Goal: Information Seeking & Learning: Learn about a topic

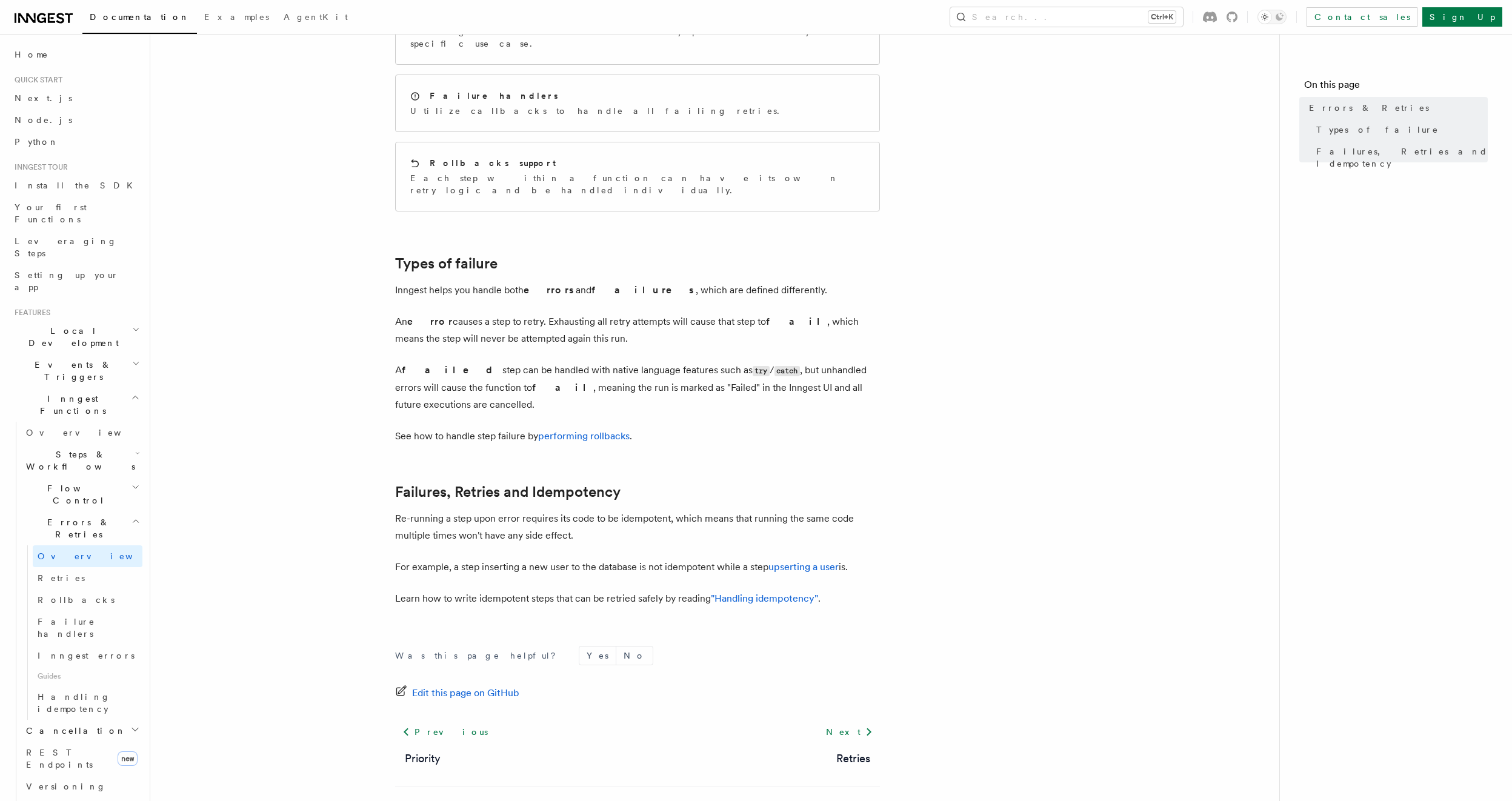
scroll to position [240, 0]
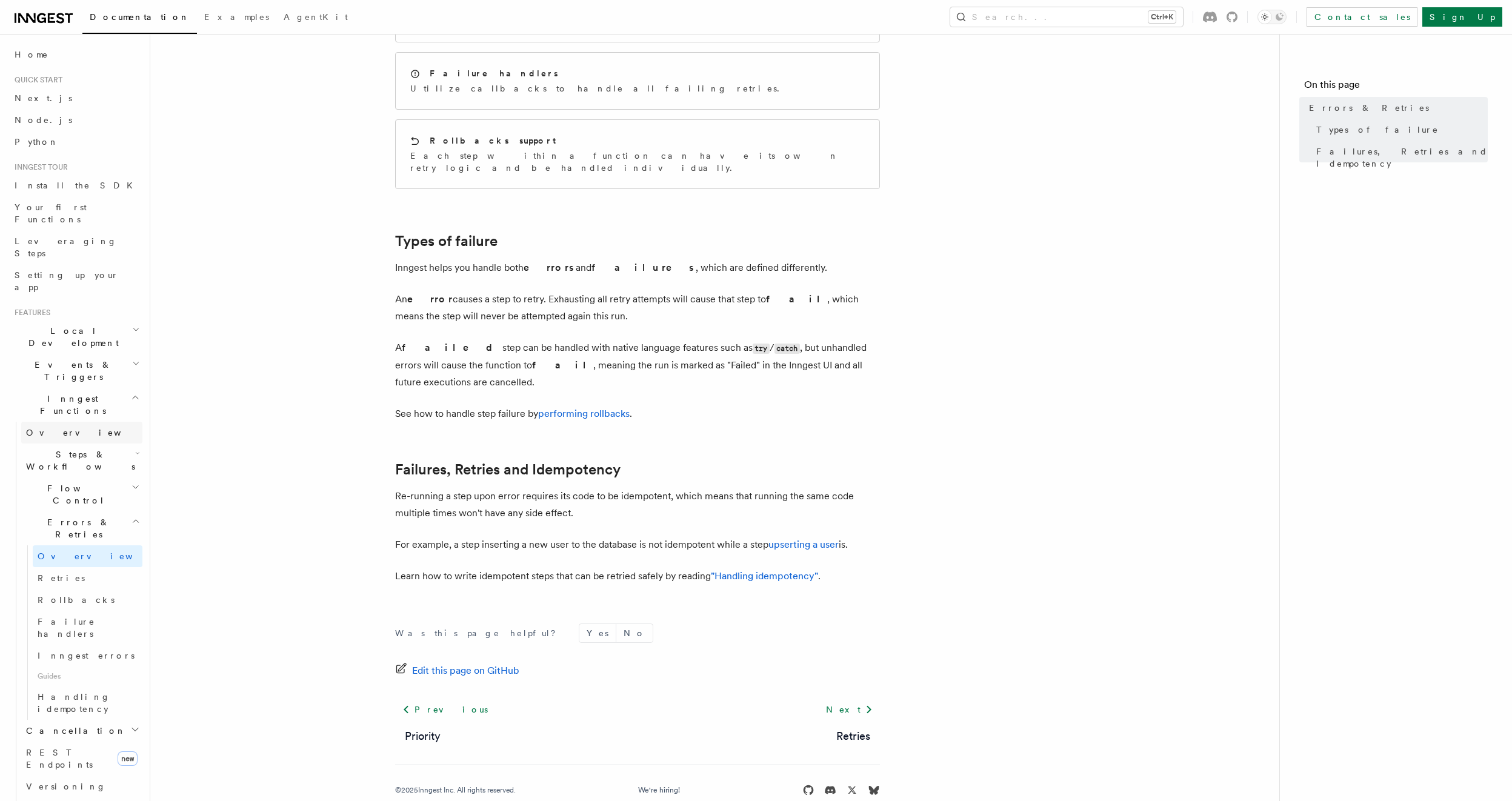
click at [60, 428] on span "Overview" at bounding box center [88, 433] width 125 height 10
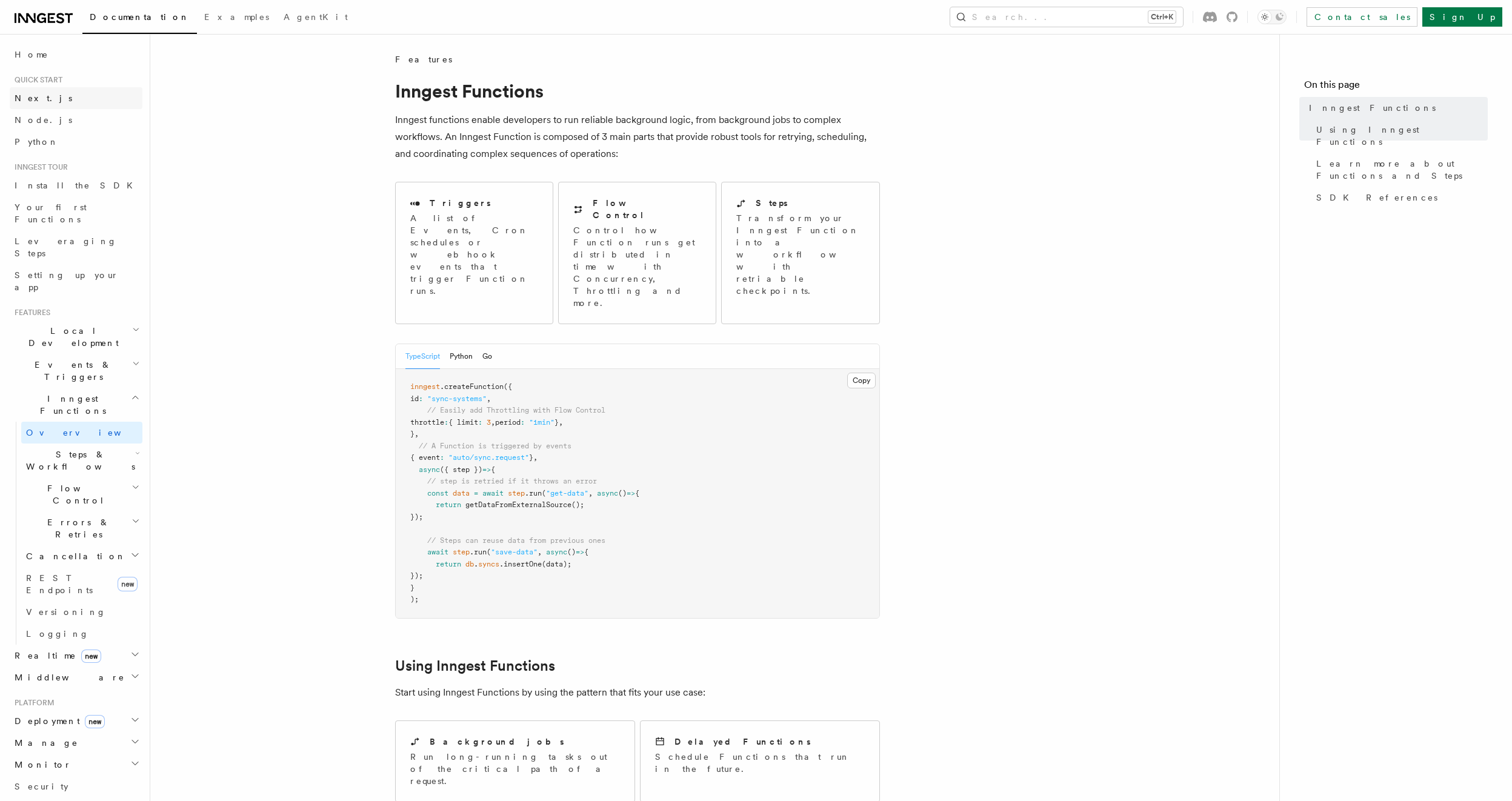
click at [59, 99] on link "Next.js" at bounding box center [76, 97] width 133 height 22
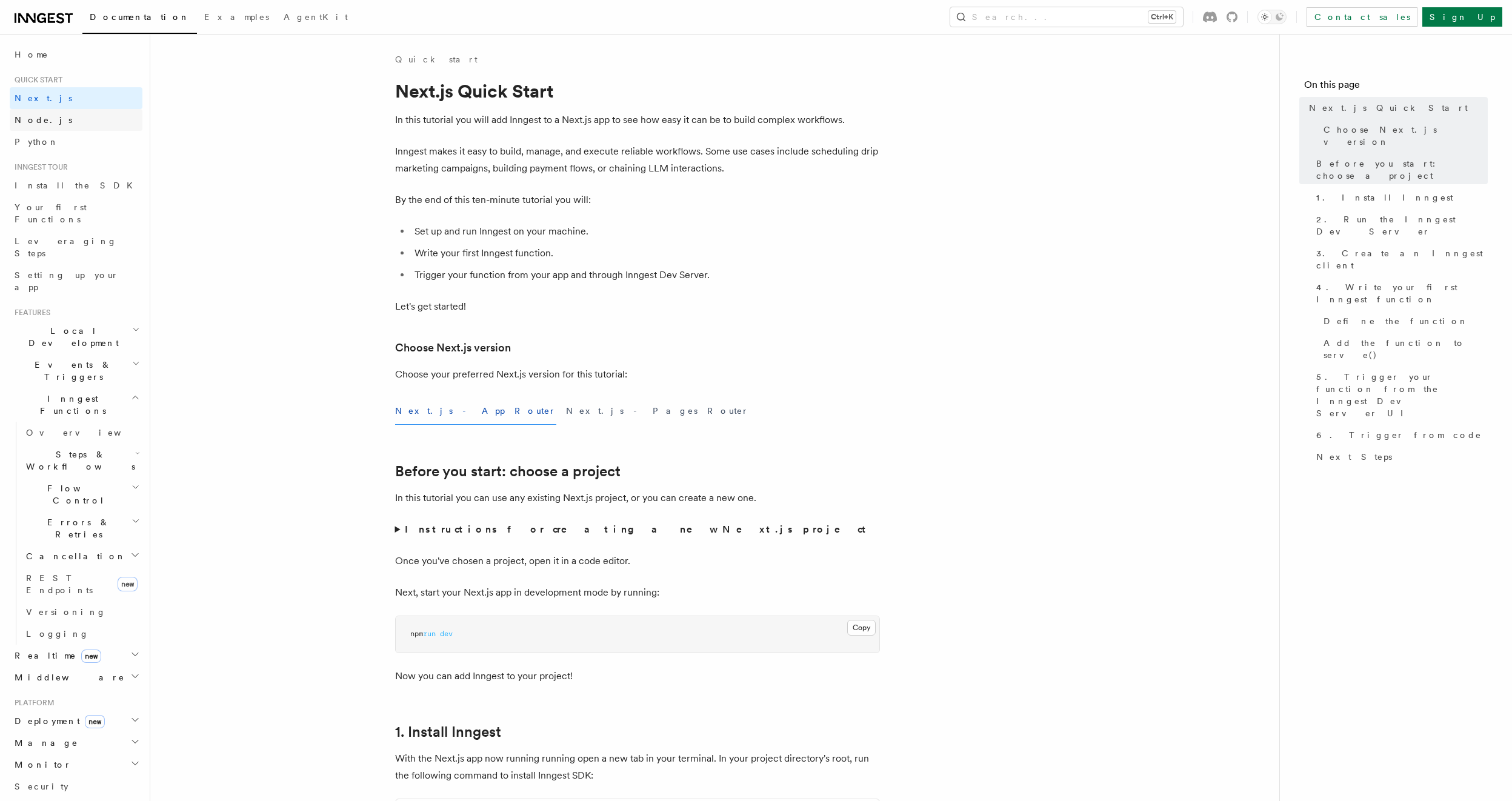
click at [52, 120] on link "Node.js" at bounding box center [76, 120] width 133 height 22
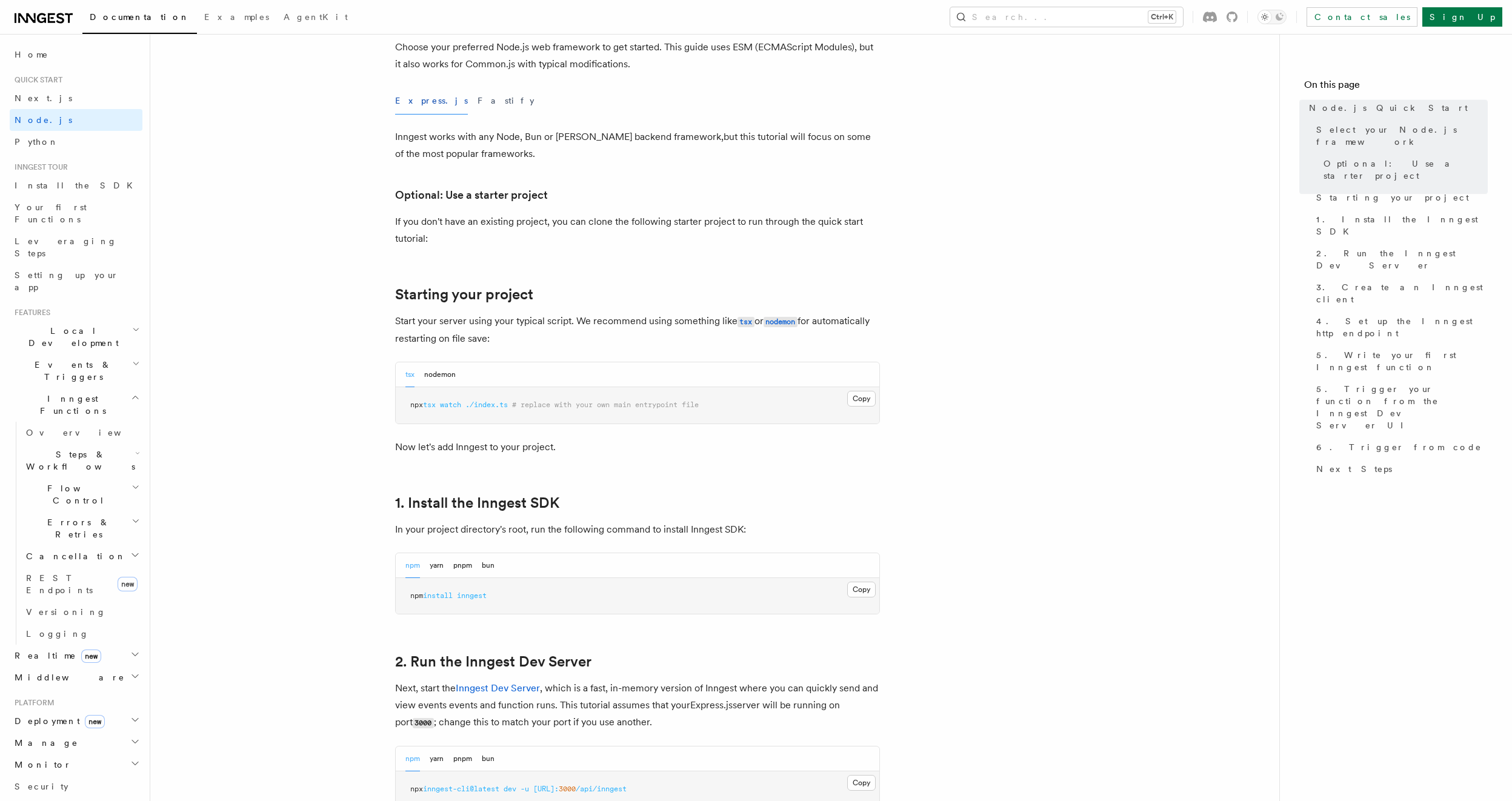
scroll to position [364, 0]
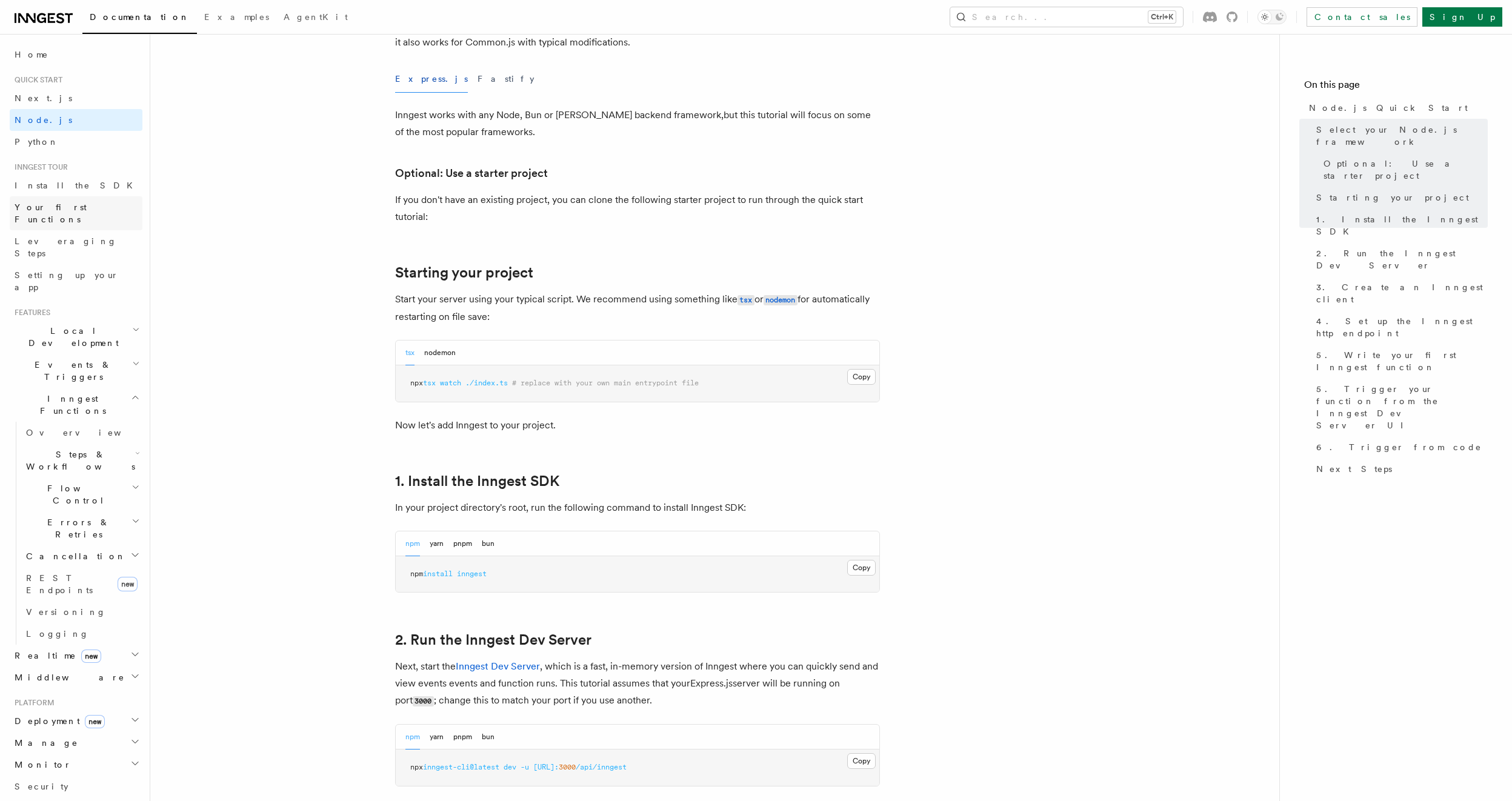
click at [77, 203] on span "Your first Functions" at bounding box center [51, 213] width 72 height 22
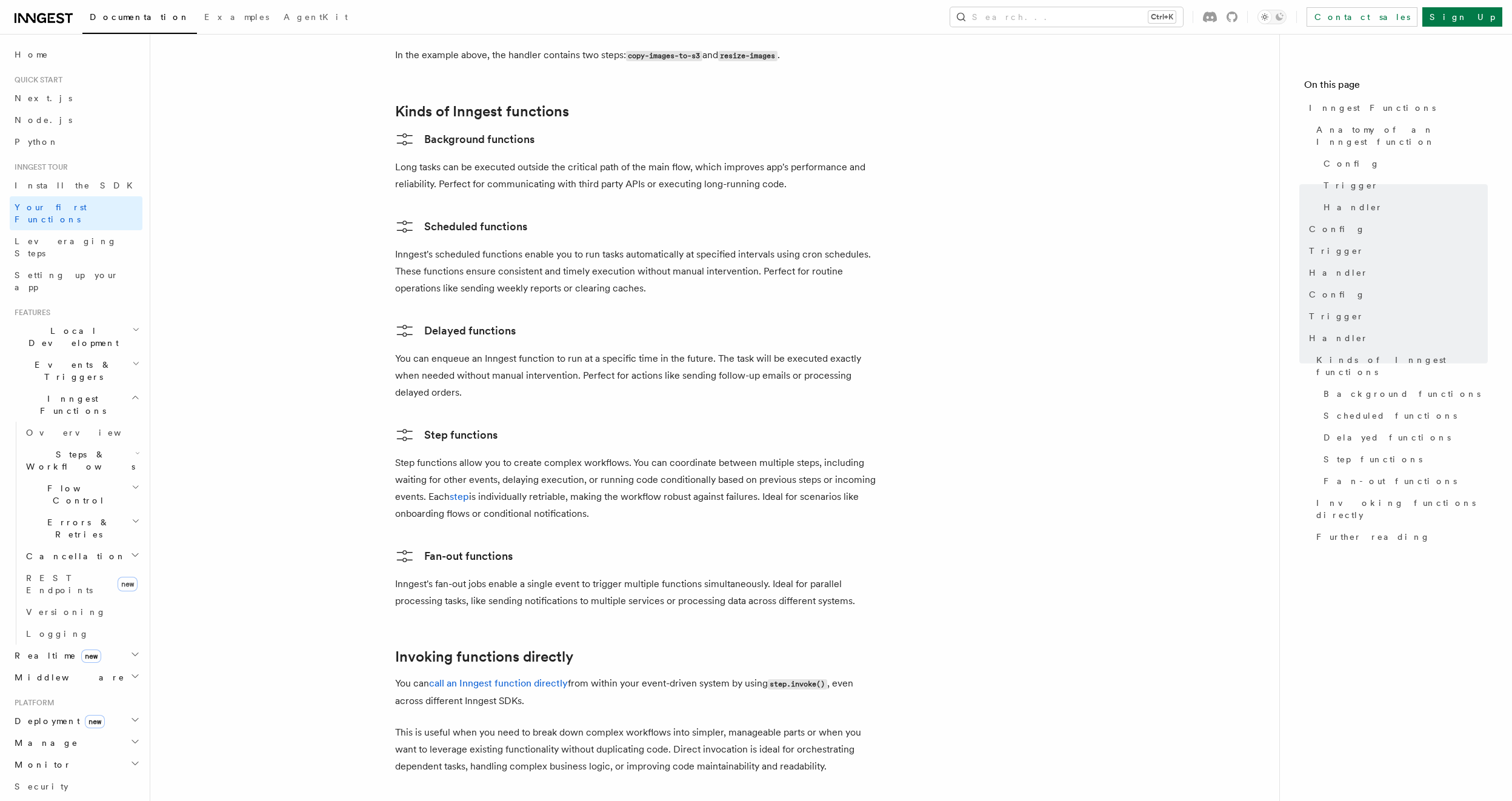
scroll to position [1963, 0]
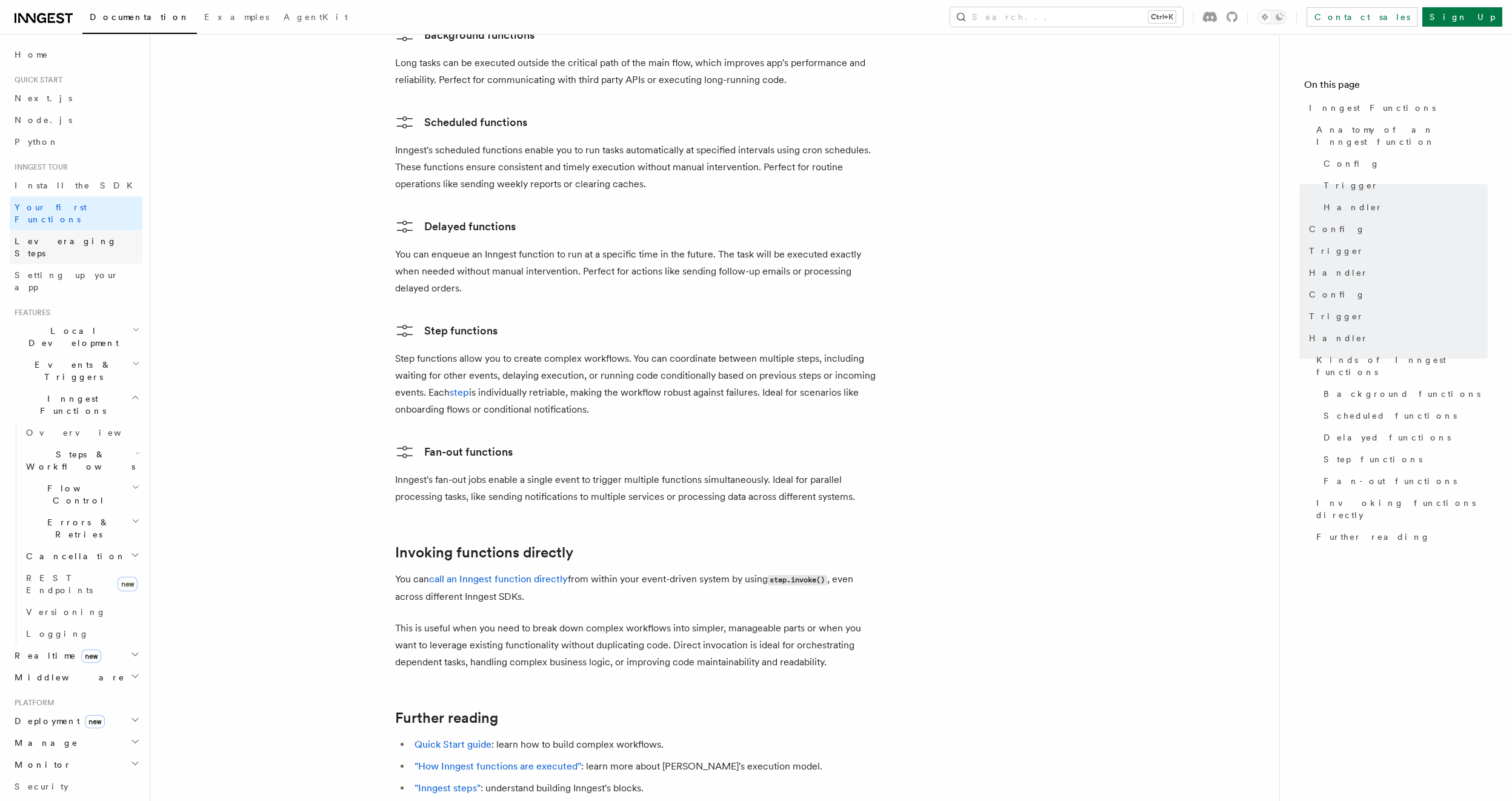
click at [68, 236] on span "Leveraging Steps" at bounding box center [66, 247] width 102 height 22
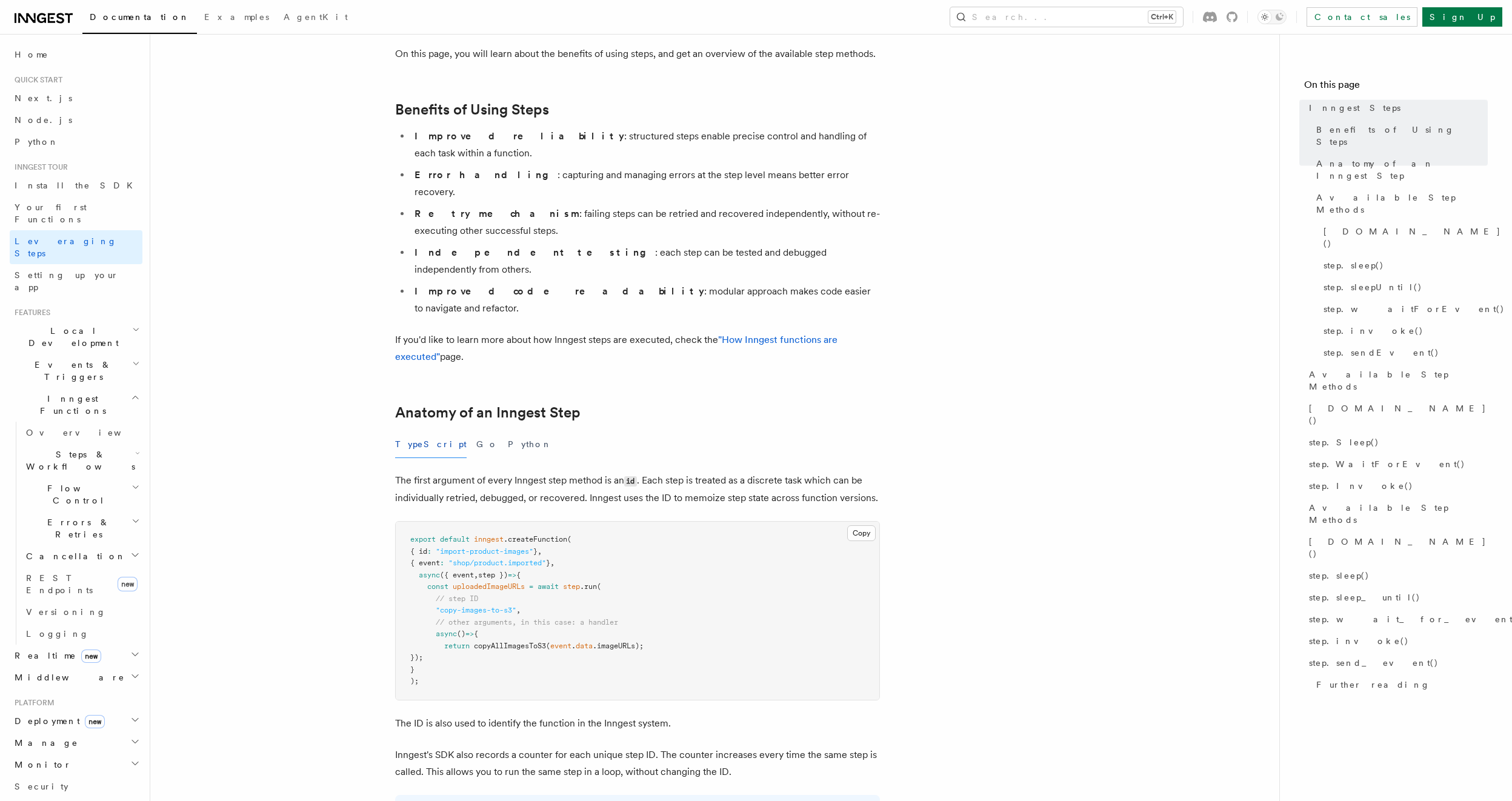
scroll to position [218, 0]
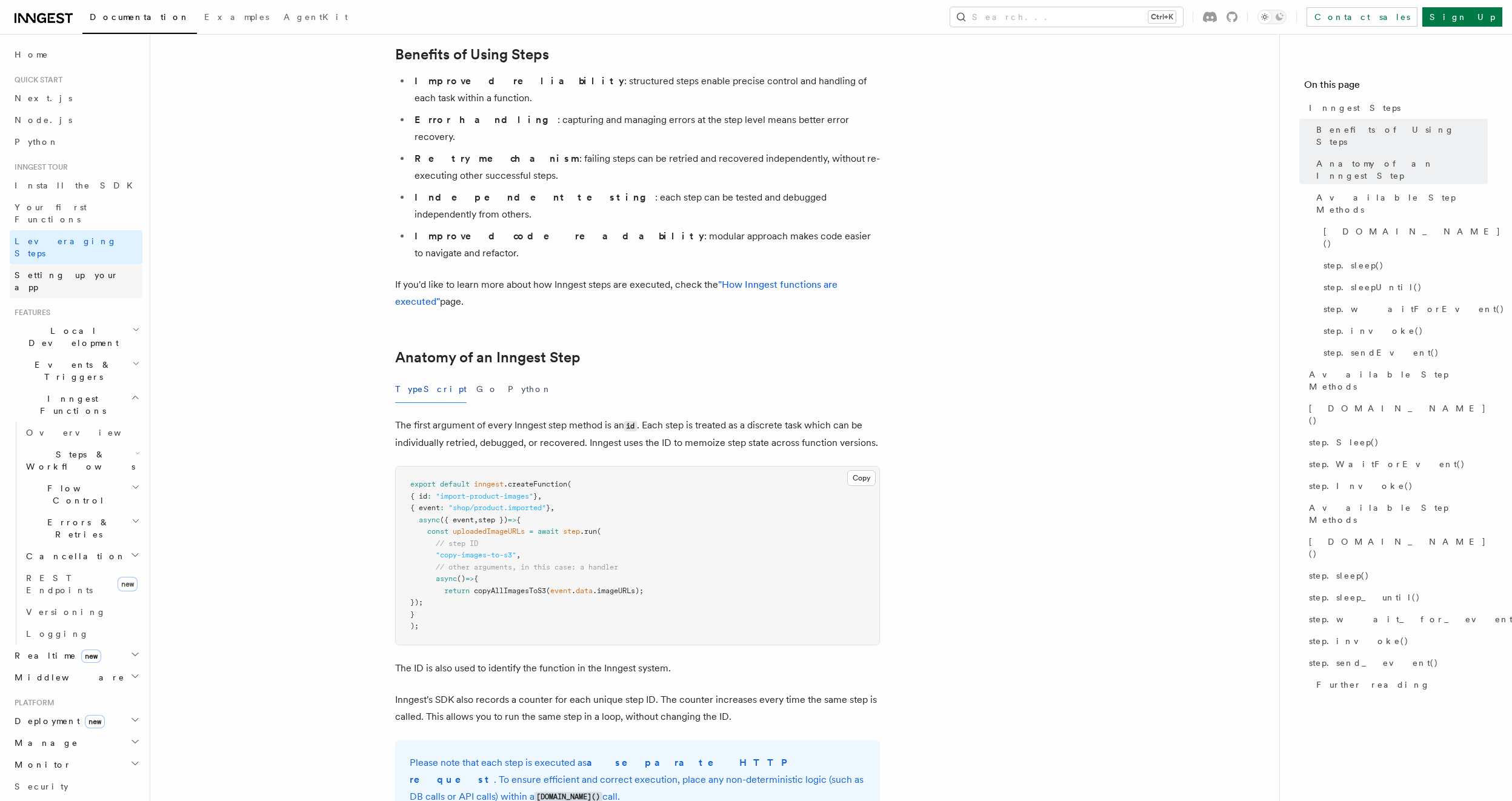
click at [62, 270] on span "Setting up your app" at bounding box center [67, 281] width 104 height 22
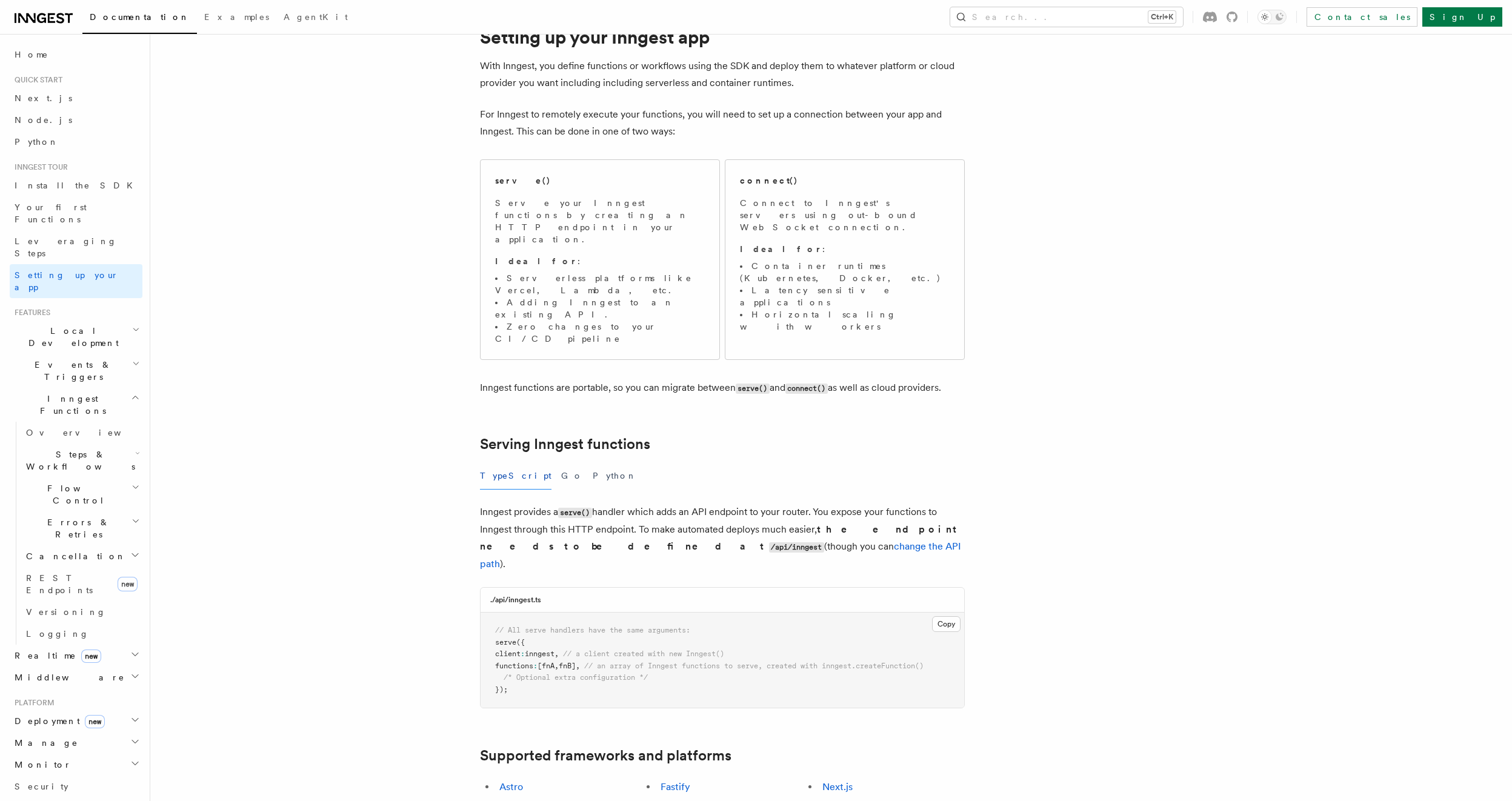
scroll to position [73, 0]
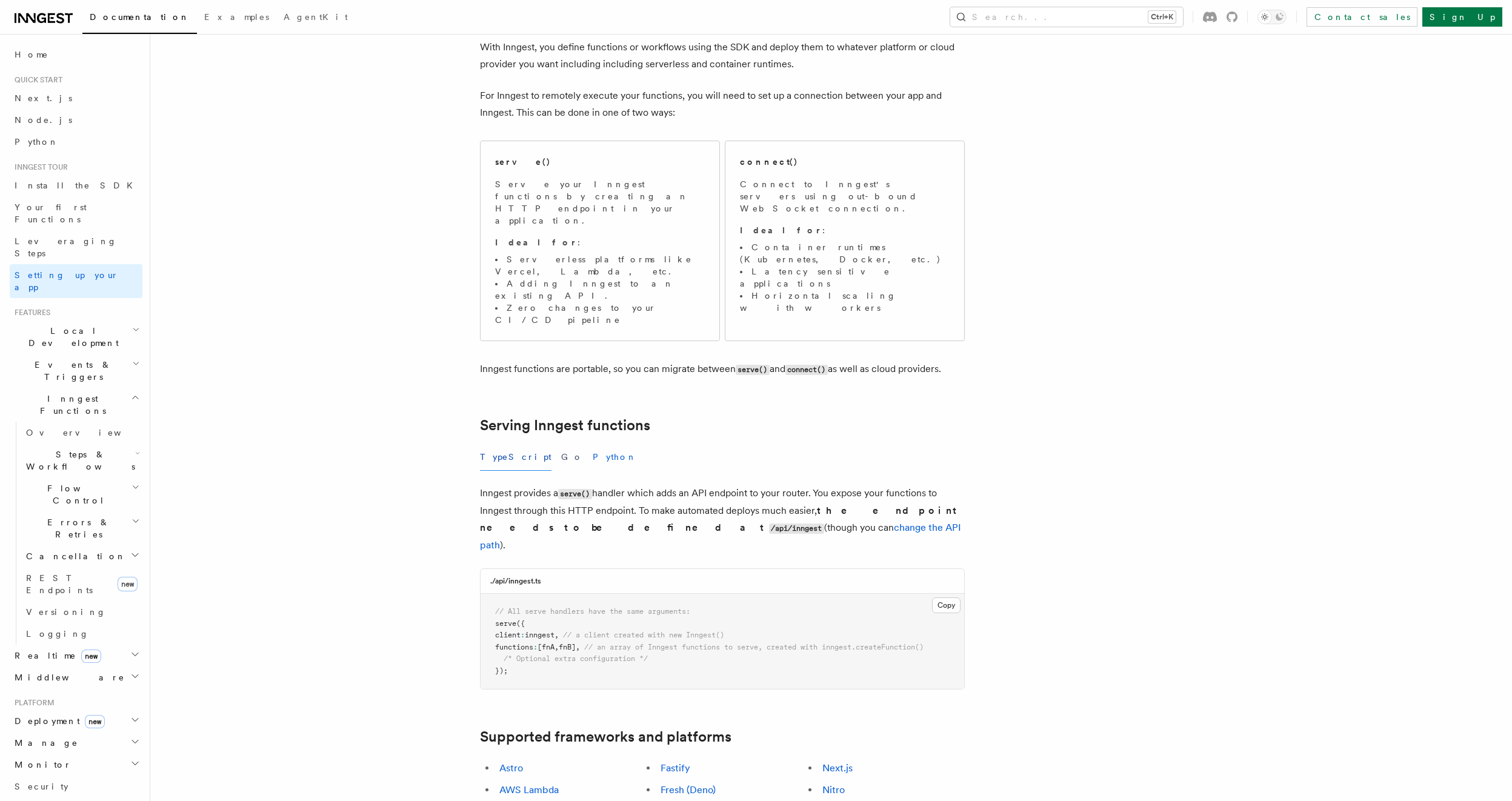
click at [593, 443] on button "Python" at bounding box center [615, 457] width 44 height 27
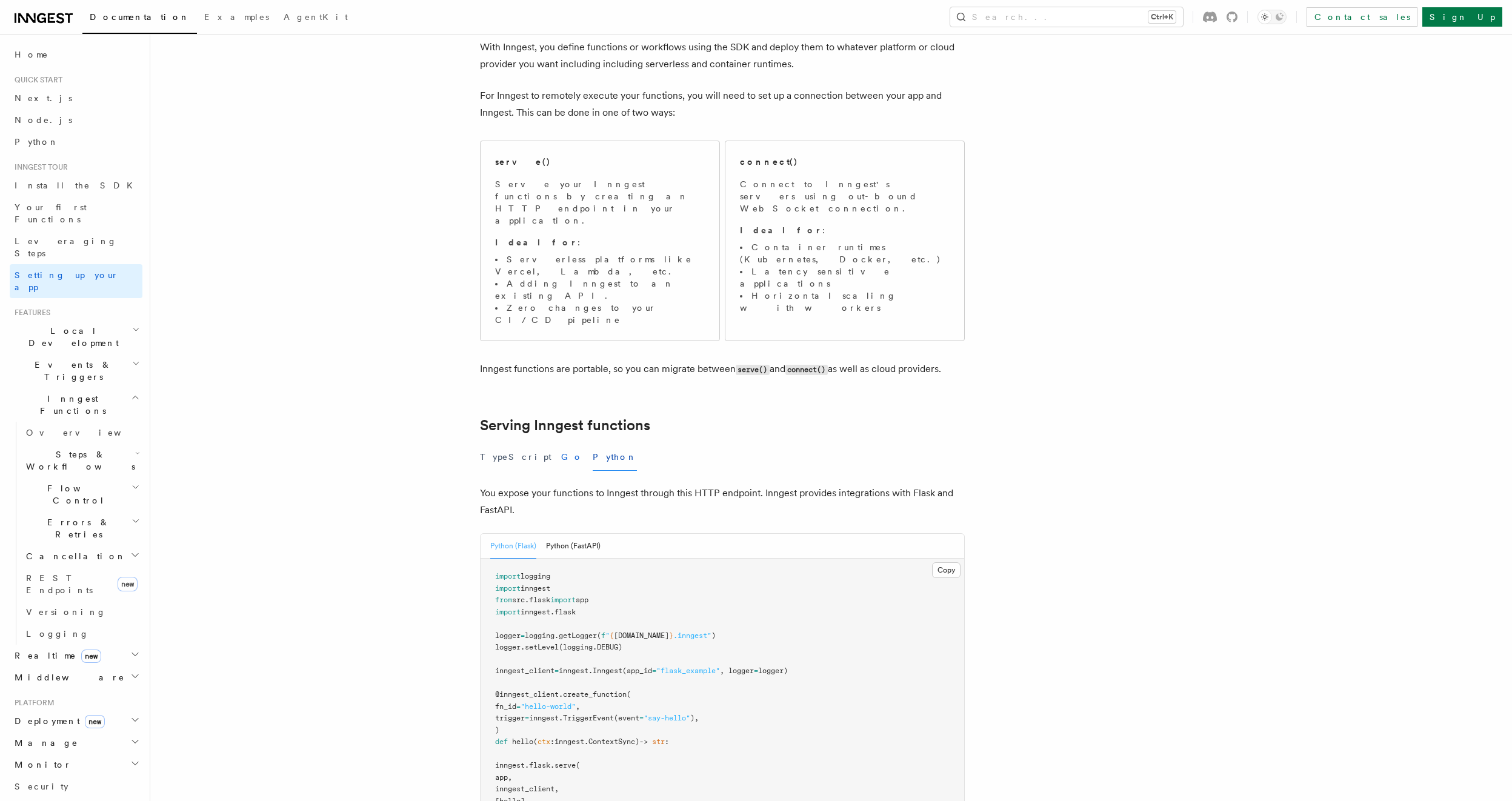
click at [561, 443] on button "Go" at bounding box center [572, 457] width 22 height 27
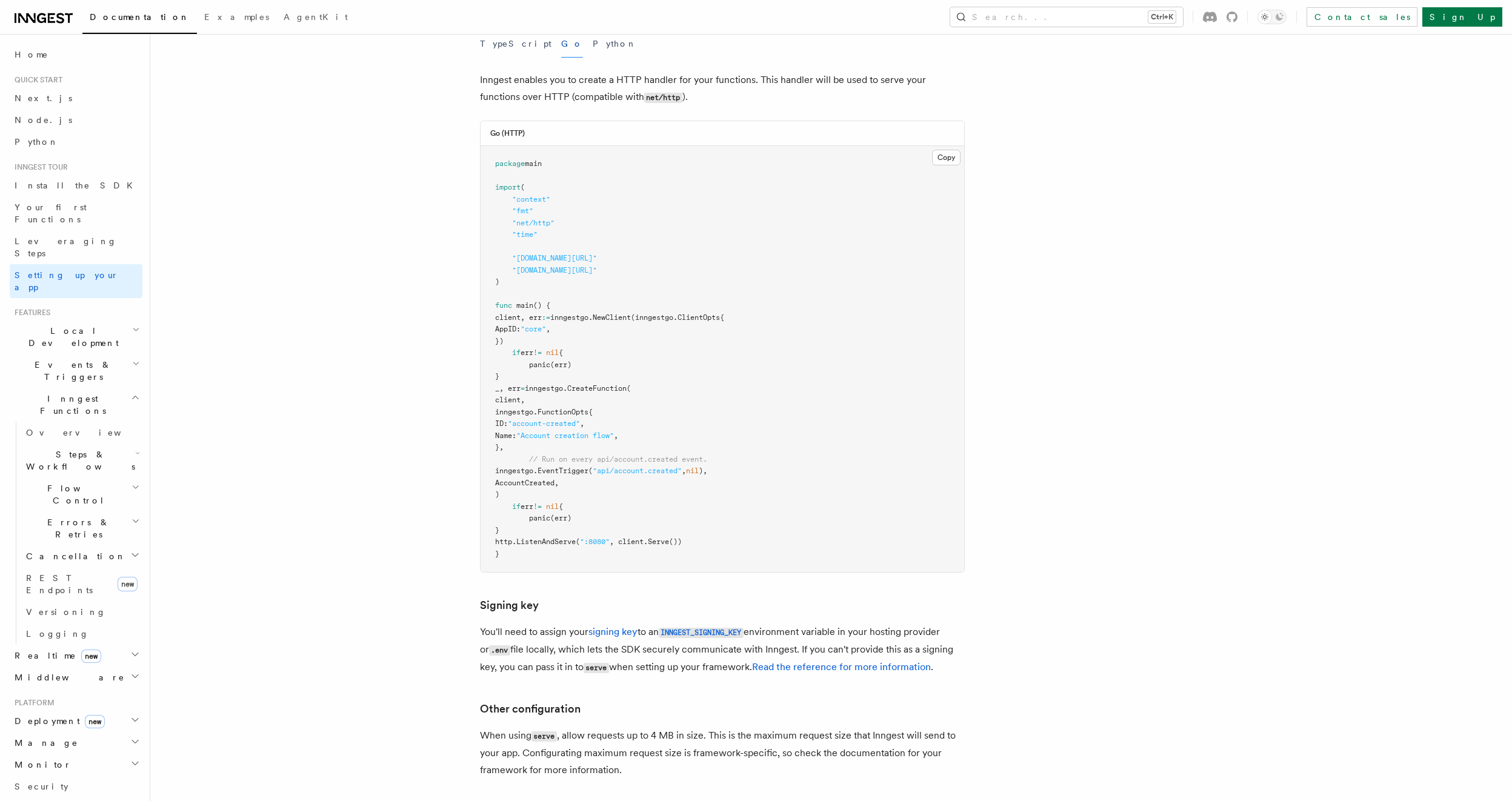
scroll to position [654, 0]
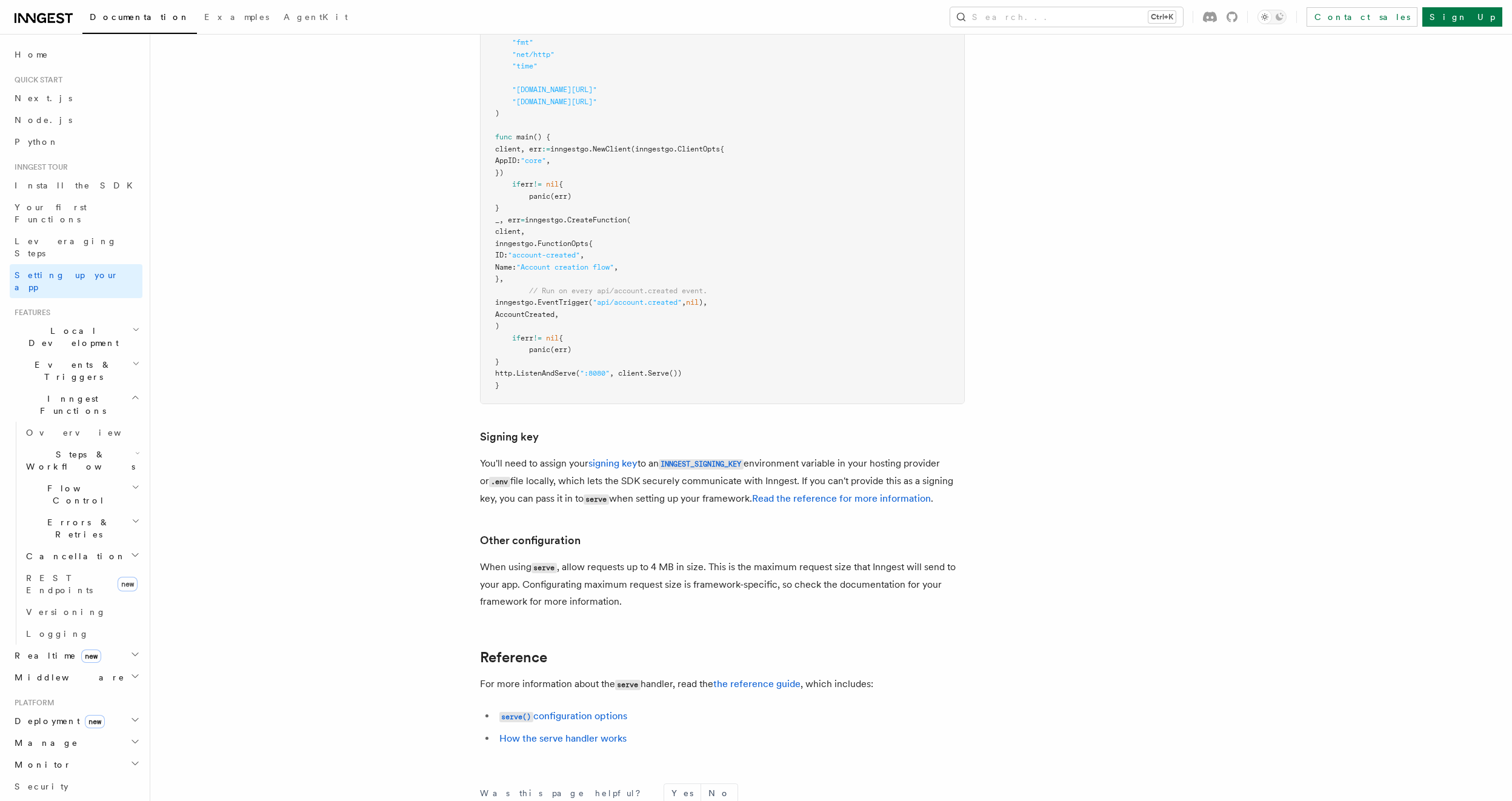
click at [60, 325] on span "Local Development" at bounding box center [71, 337] width 122 height 24
click at [69, 401] on span "Inngest Dev Server" at bounding box center [78, 411] width 104 height 22
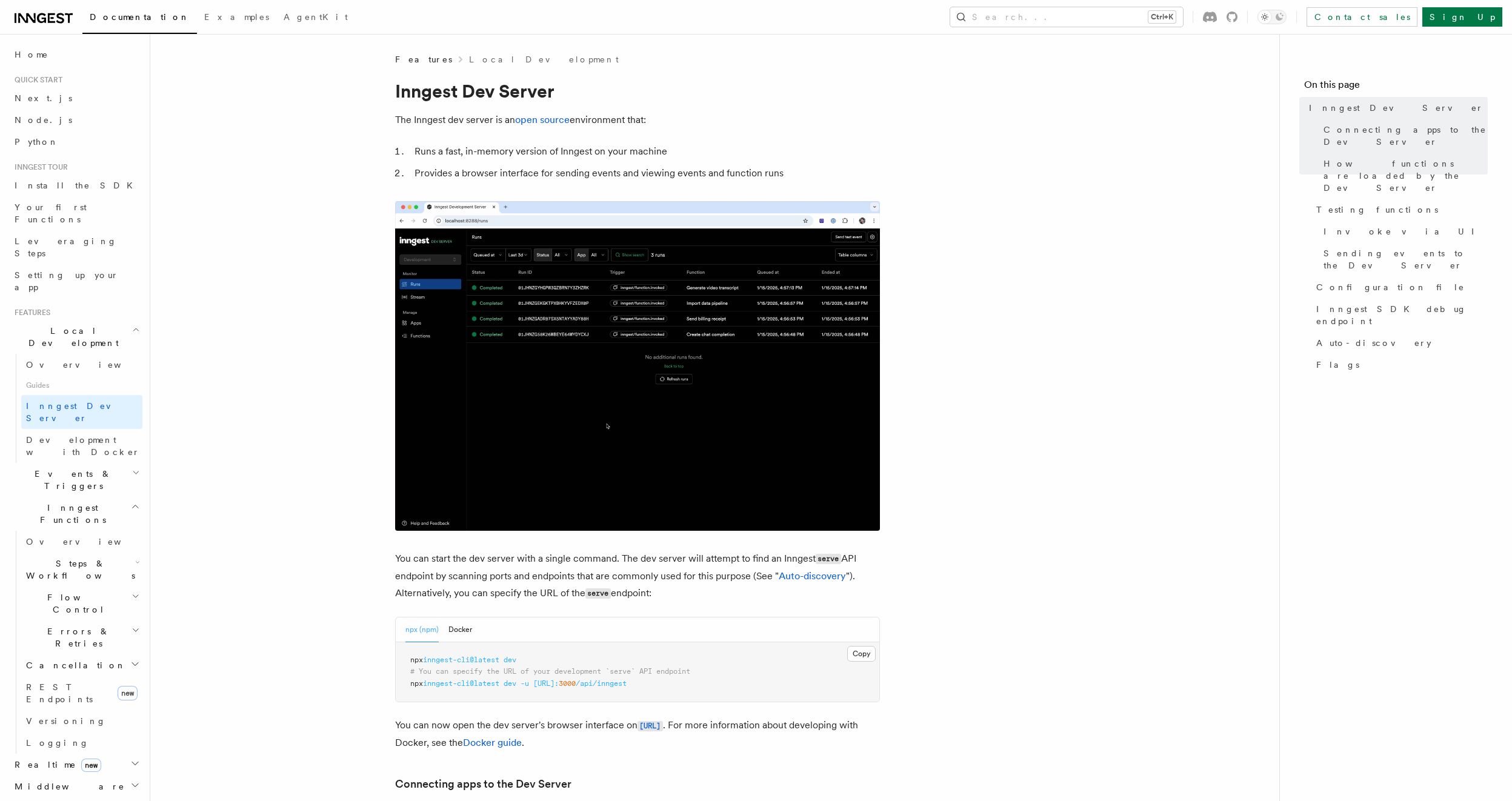
click at [62, 468] on span "Events & Triggers" at bounding box center [71, 480] width 122 height 24
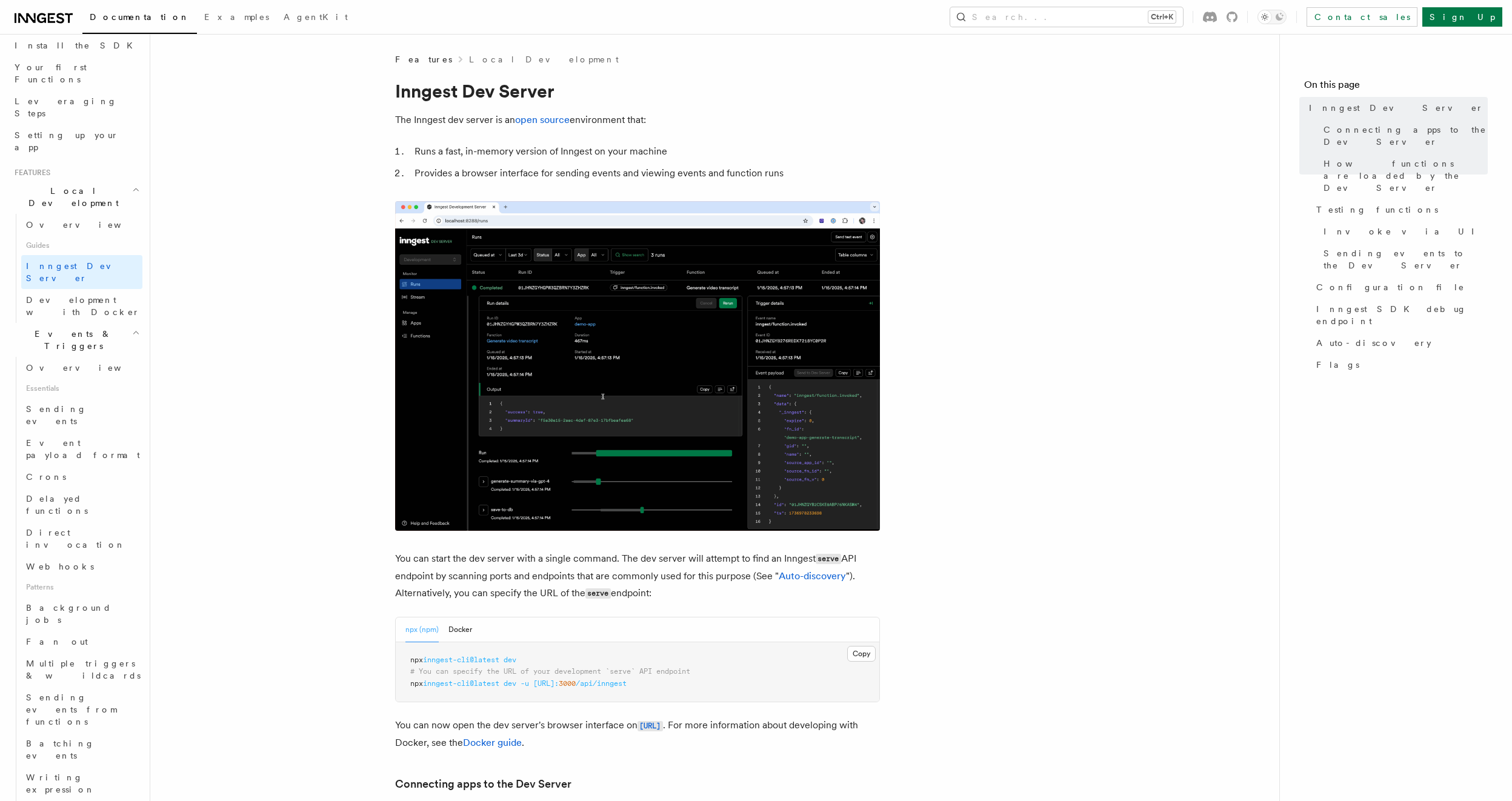
scroll to position [146, 0]
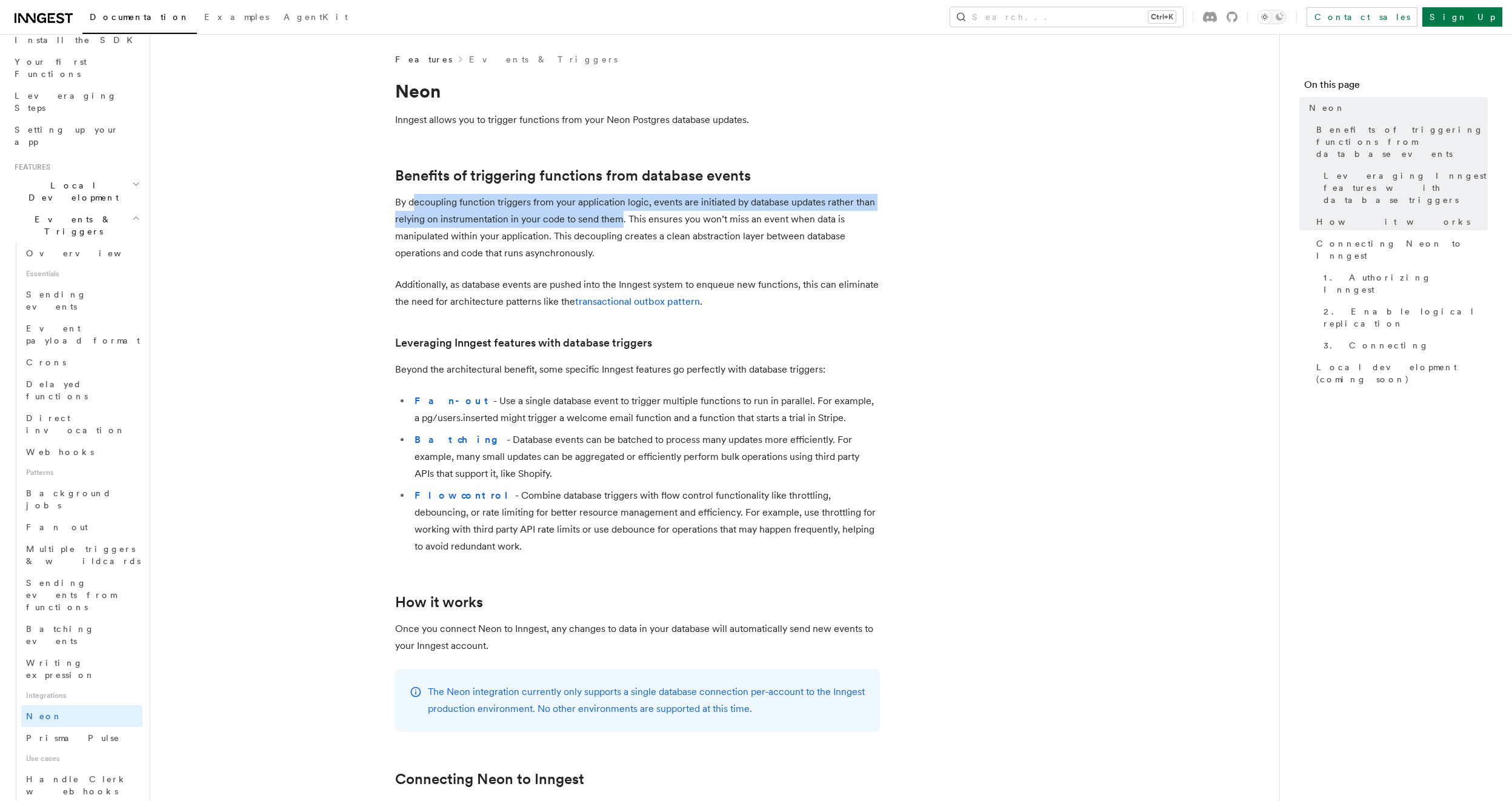
drag, startPoint x: 620, startPoint y: 219, endPoint x: 414, endPoint y: 207, distance: 206.3
click at [414, 207] on p "By decoupling function triggers from your application logic, events are initiat…" at bounding box center [638, 228] width 485 height 68
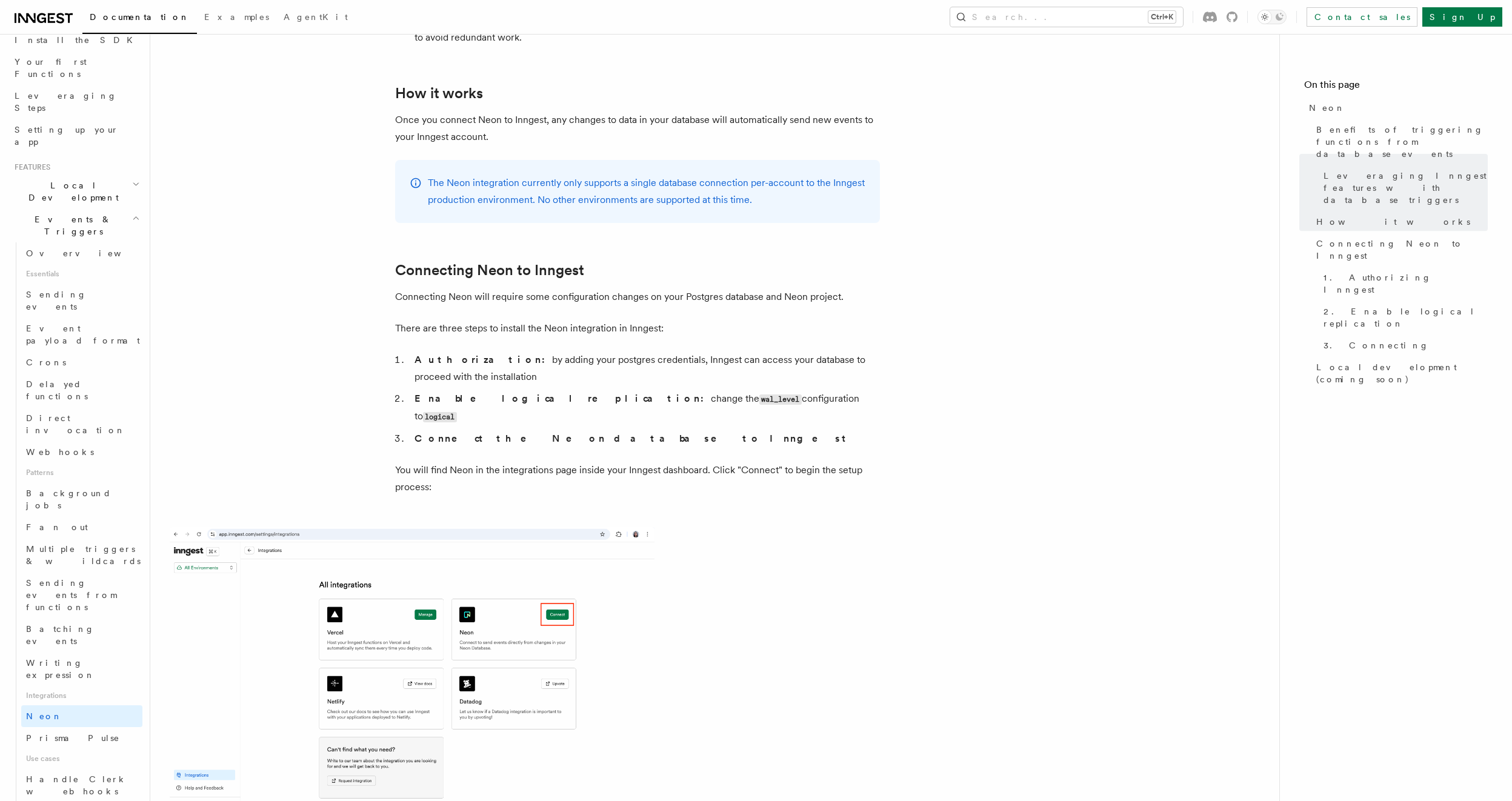
scroll to position [727, 0]
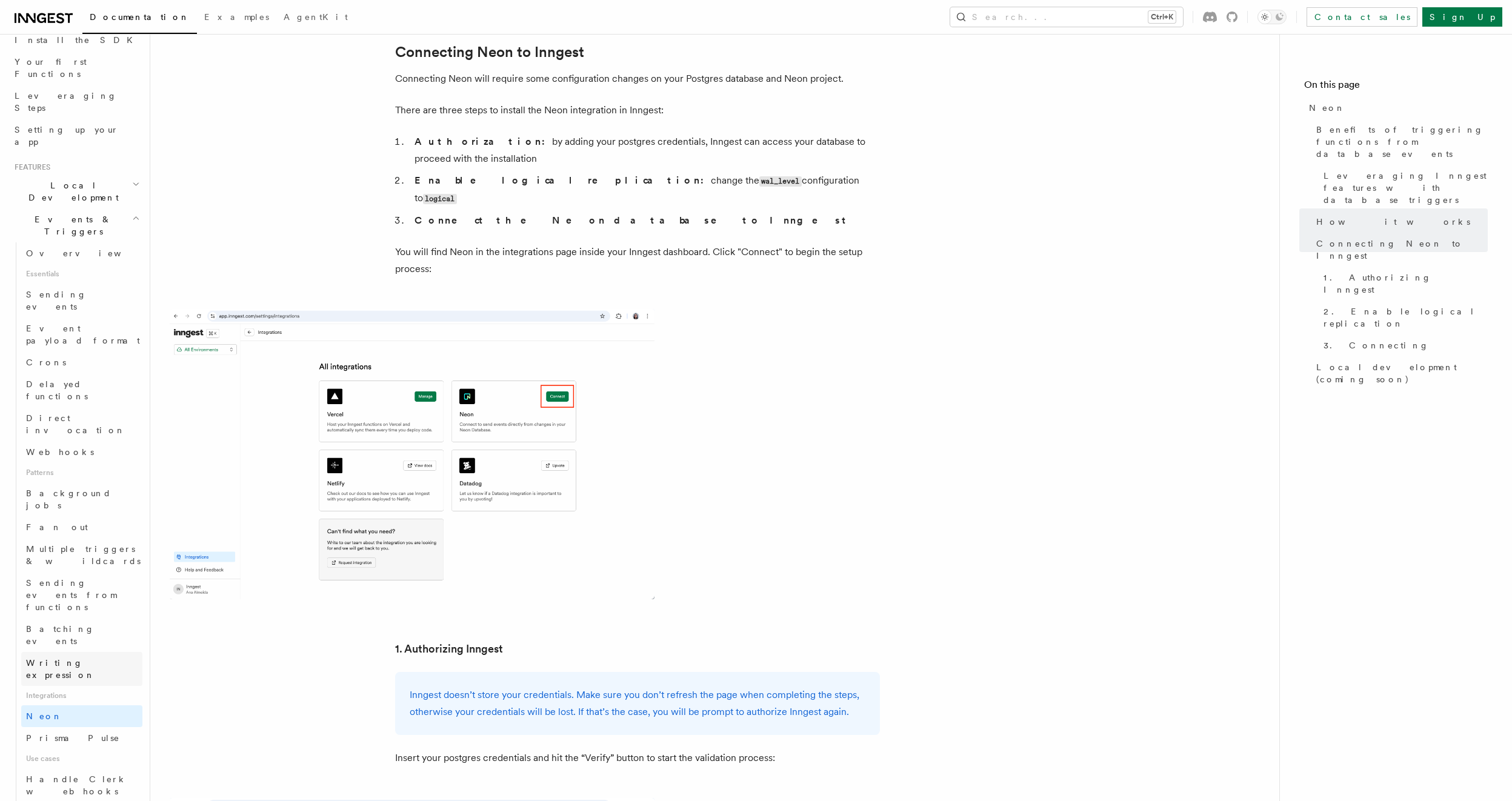
click at [95, 658] on span "Writing expression" at bounding box center [60, 668] width 69 height 22
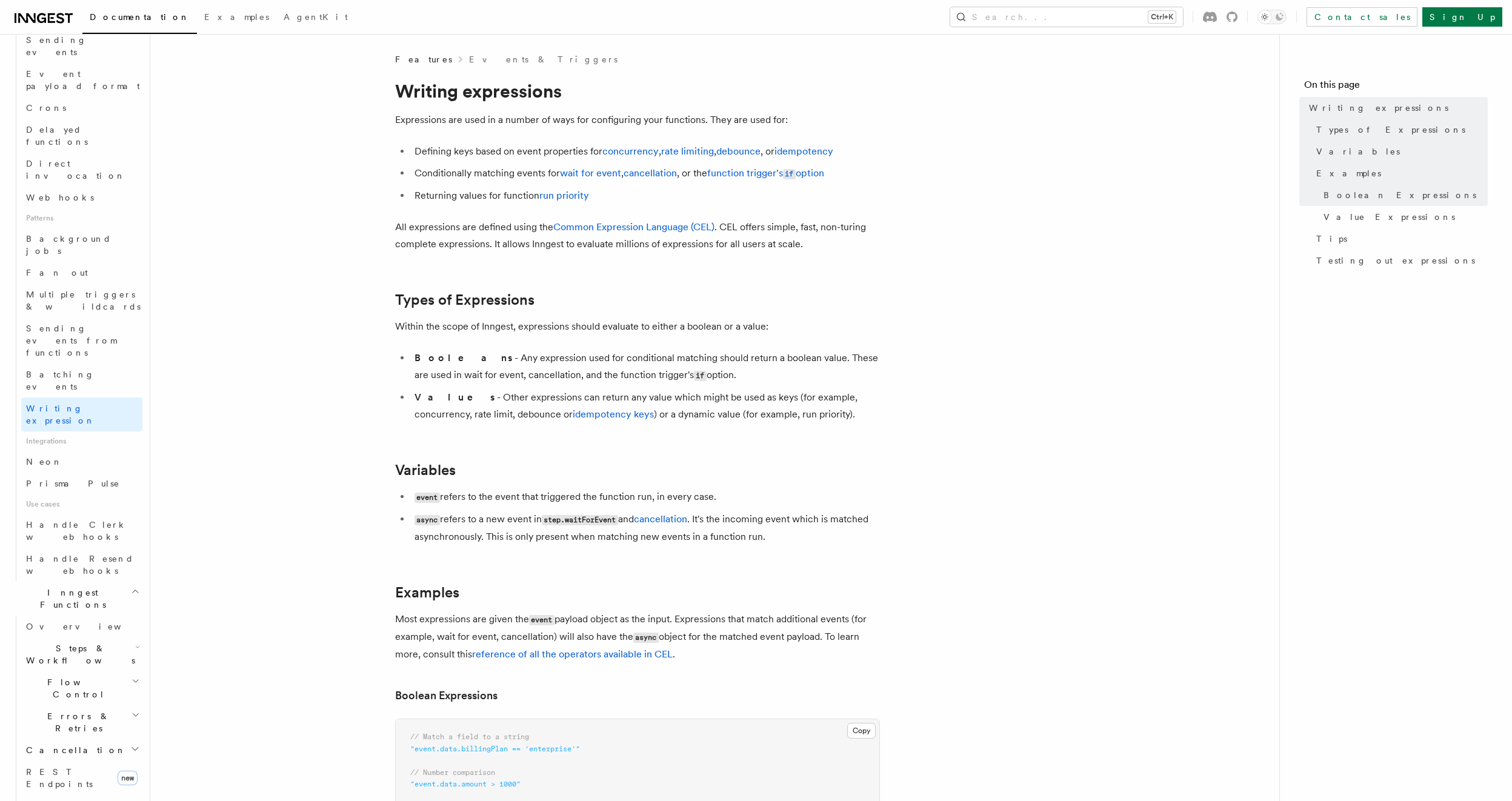
scroll to position [509, 0]
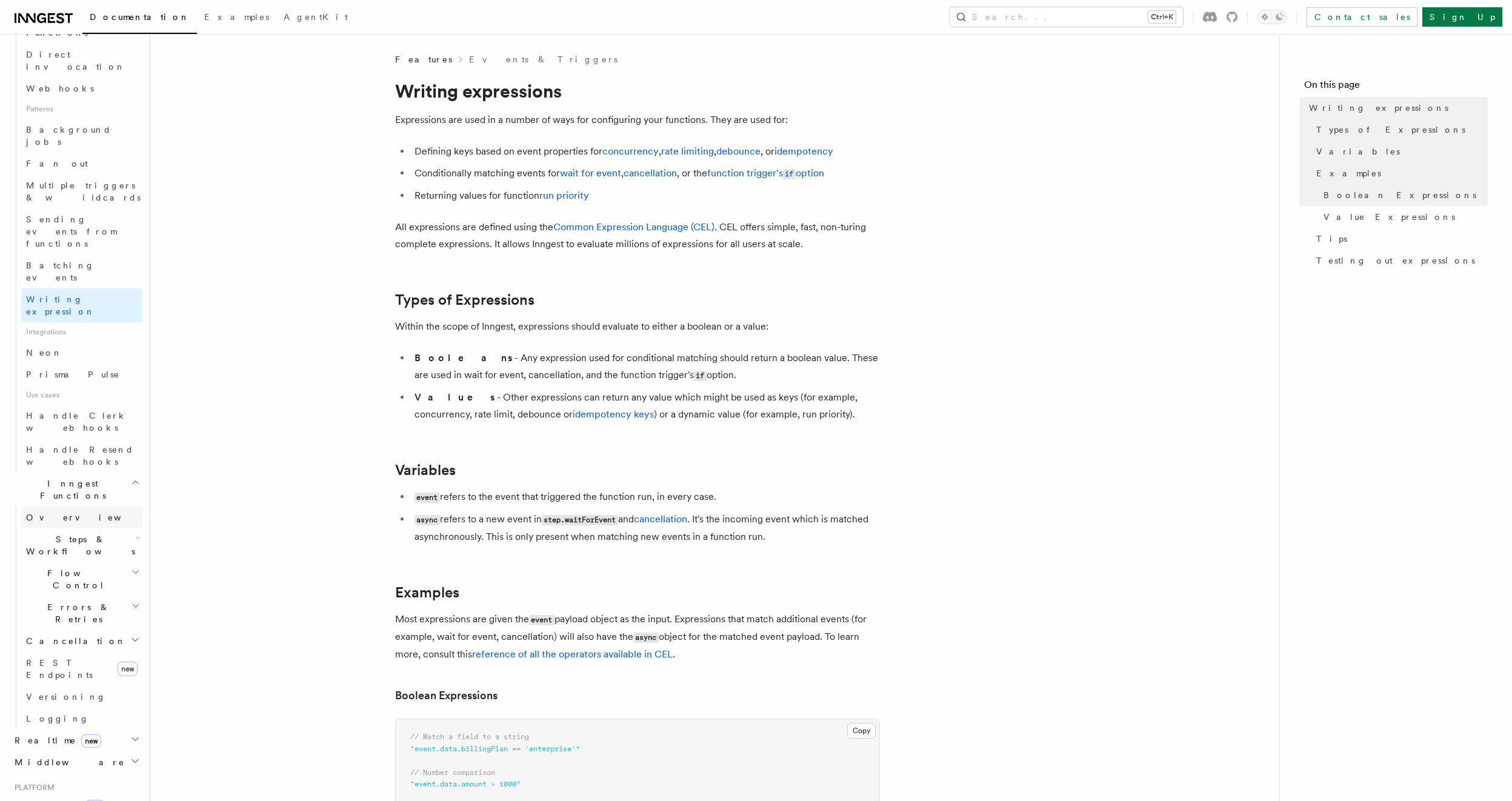
click at [55, 512] on span "Overview" at bounding box center [88, 517] width 125 height 10
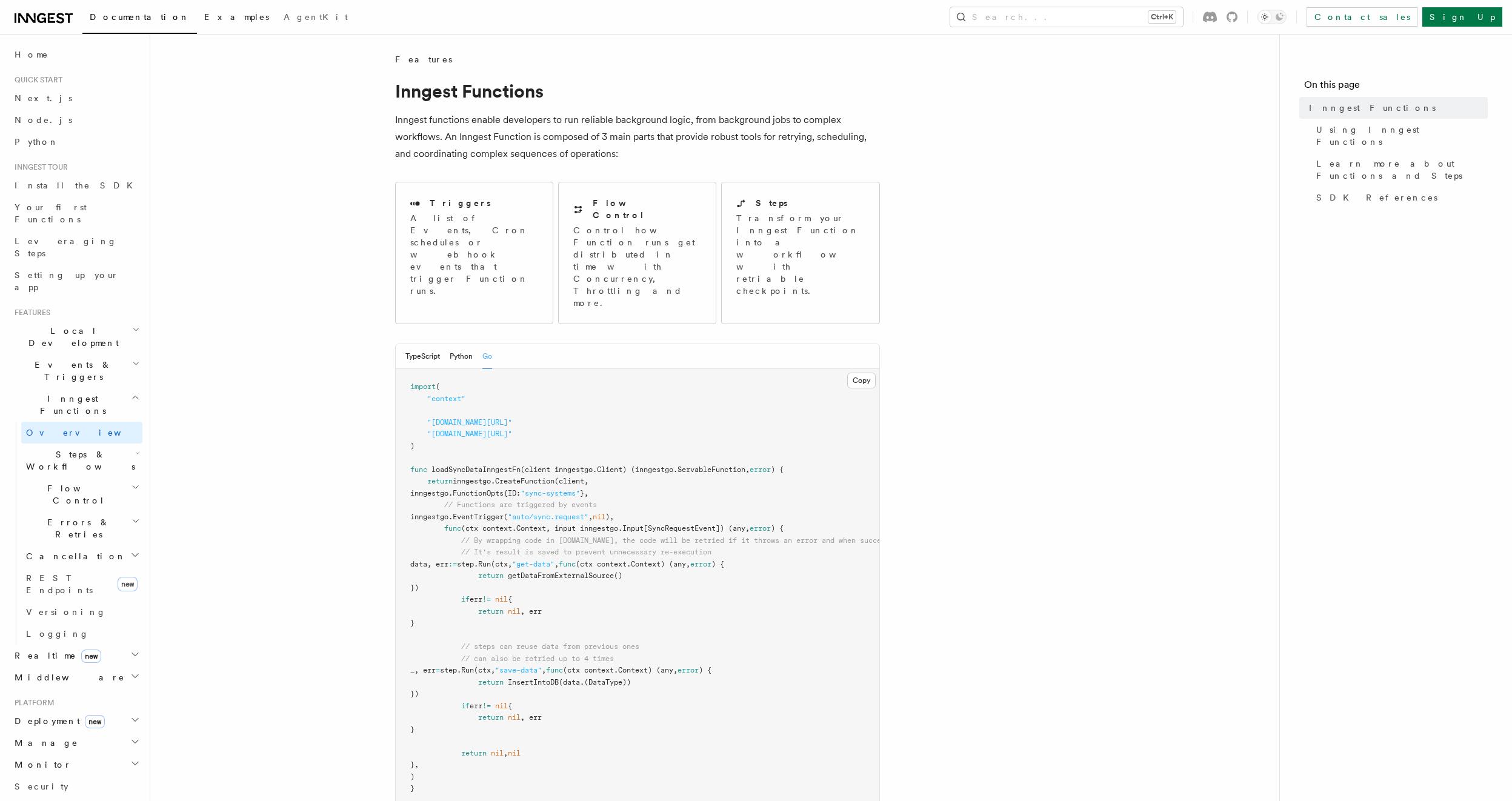
click at [197, 22] on link "Examples" at bounding box center [236, 18] width 80 height 29
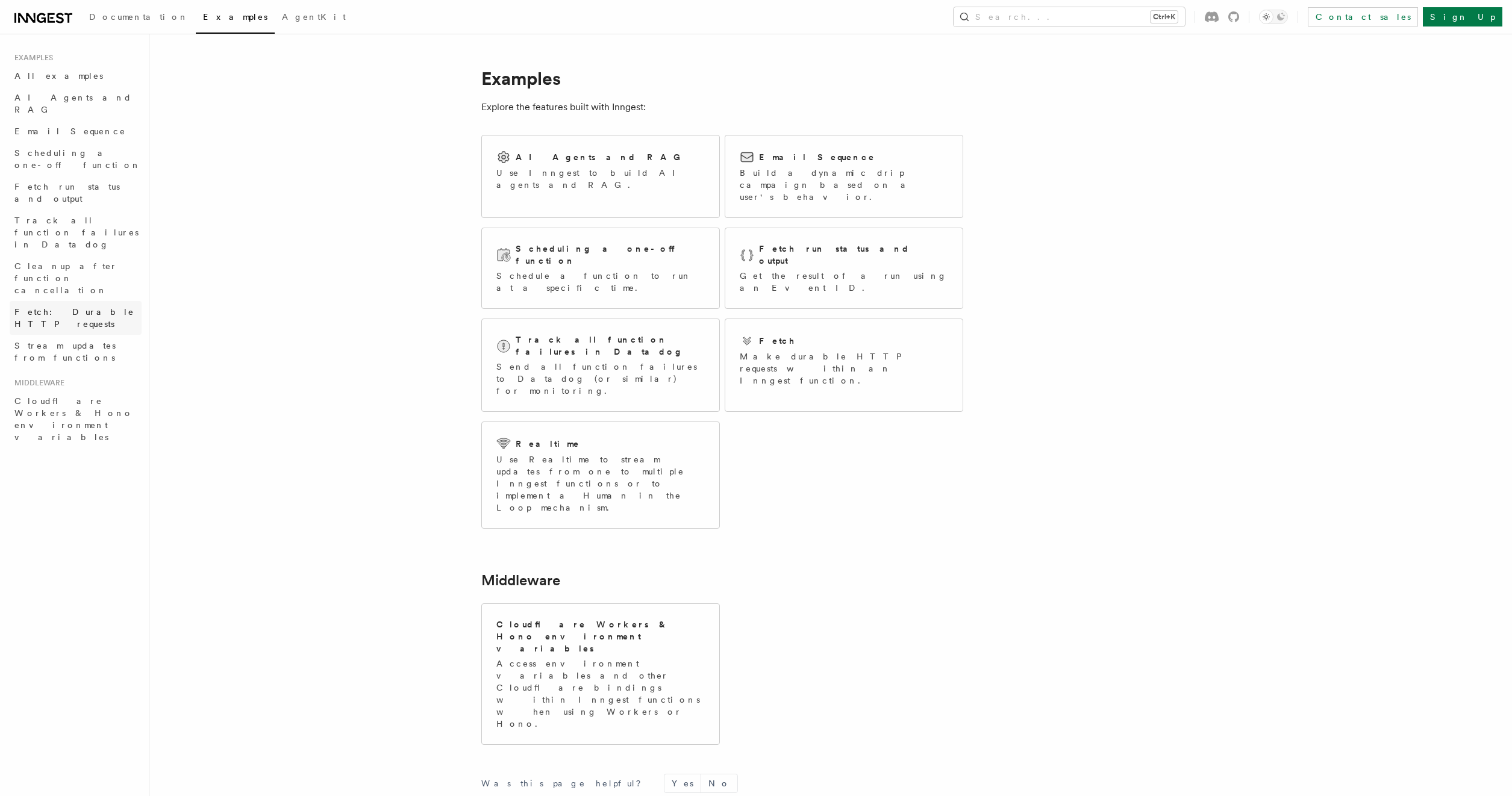
click at [82, 306] on span "Fetch: Durable HTTP requests" at bounding box center [78, 317] width 127 height 24
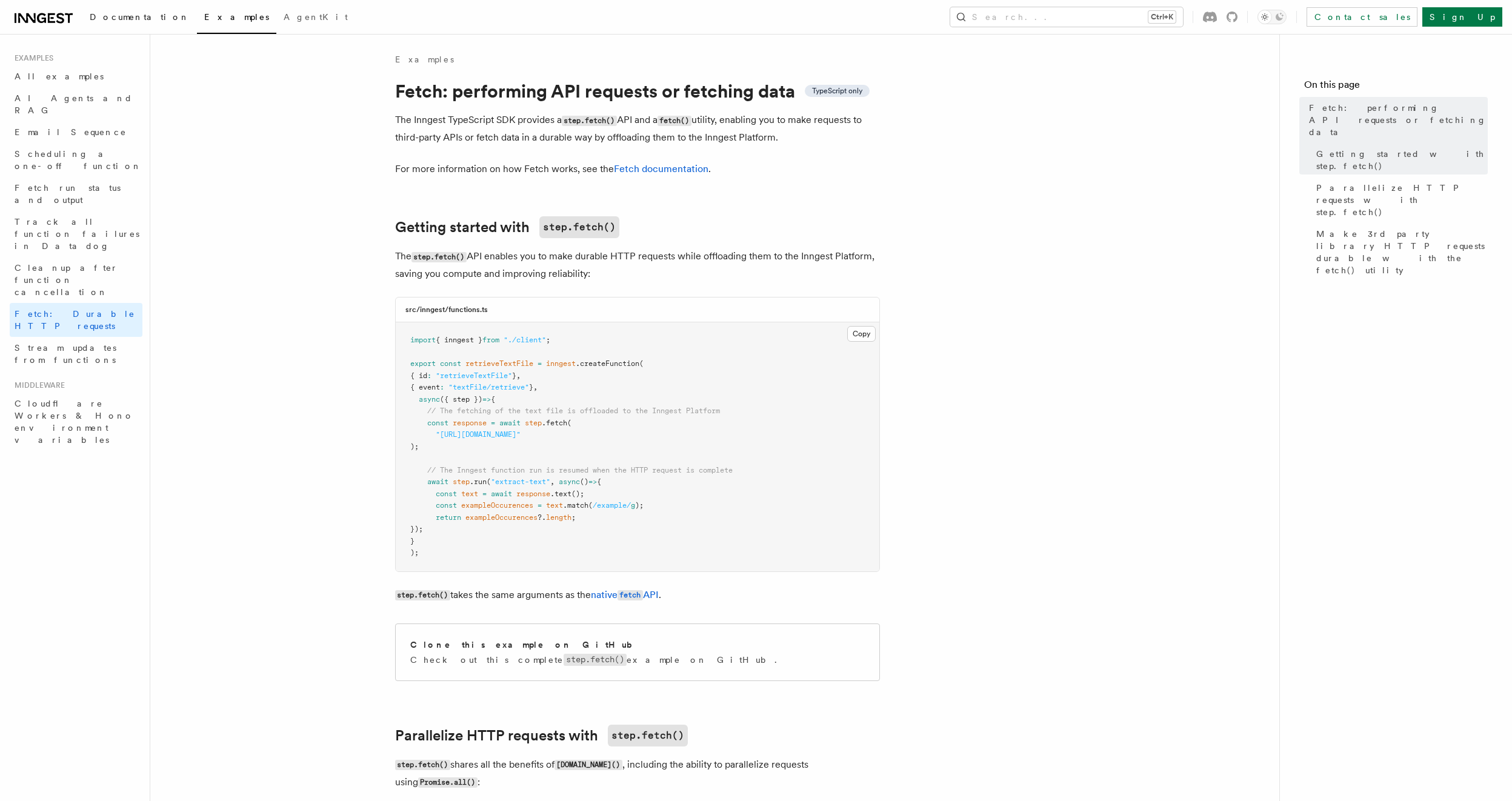
click at [112, 22] on link "Documentation" at bounding box center [140, 18] width 115 height 29
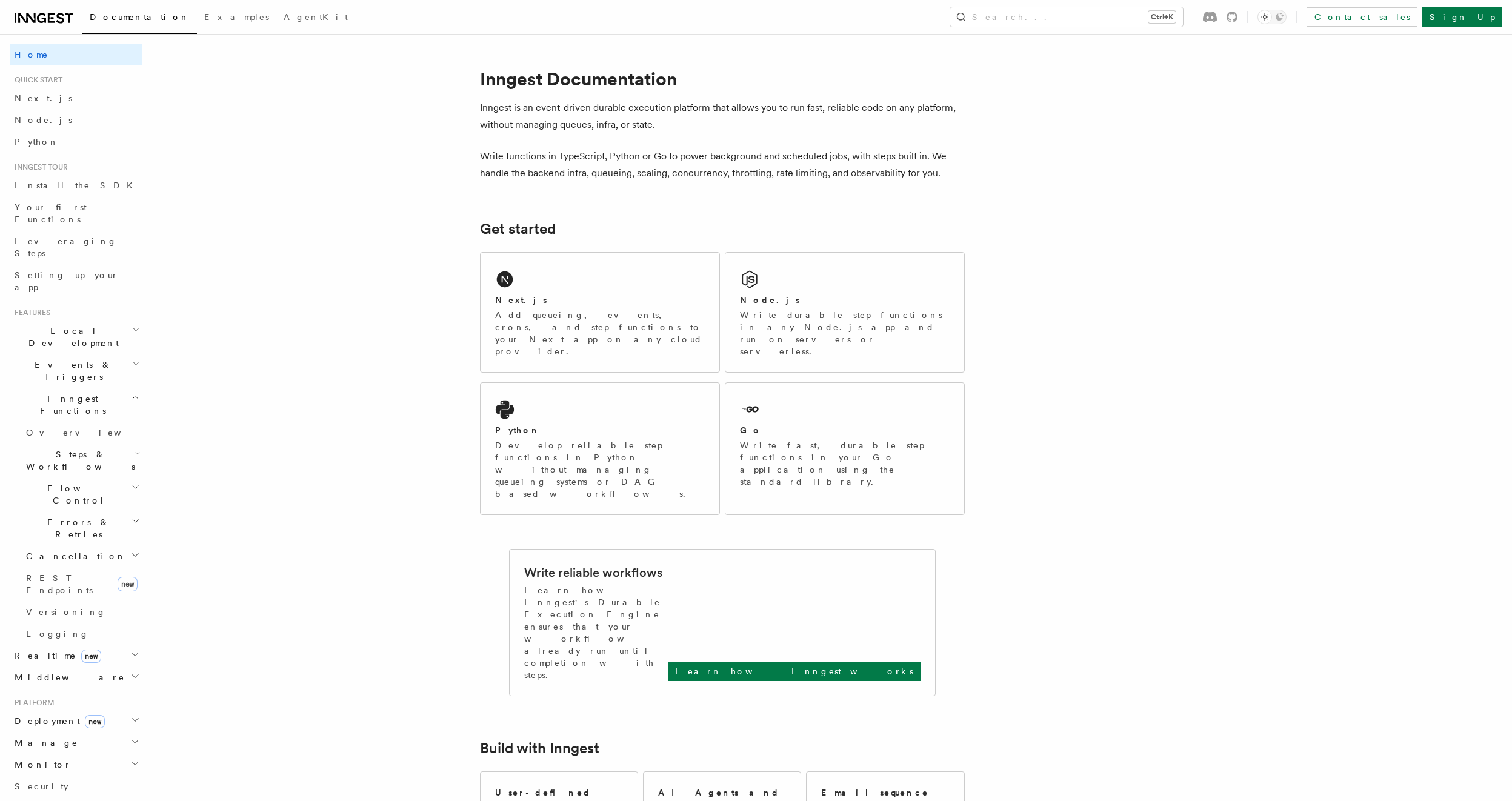
click at [43, 13] on icon at bounding box center [44, 18] width 58 height 15
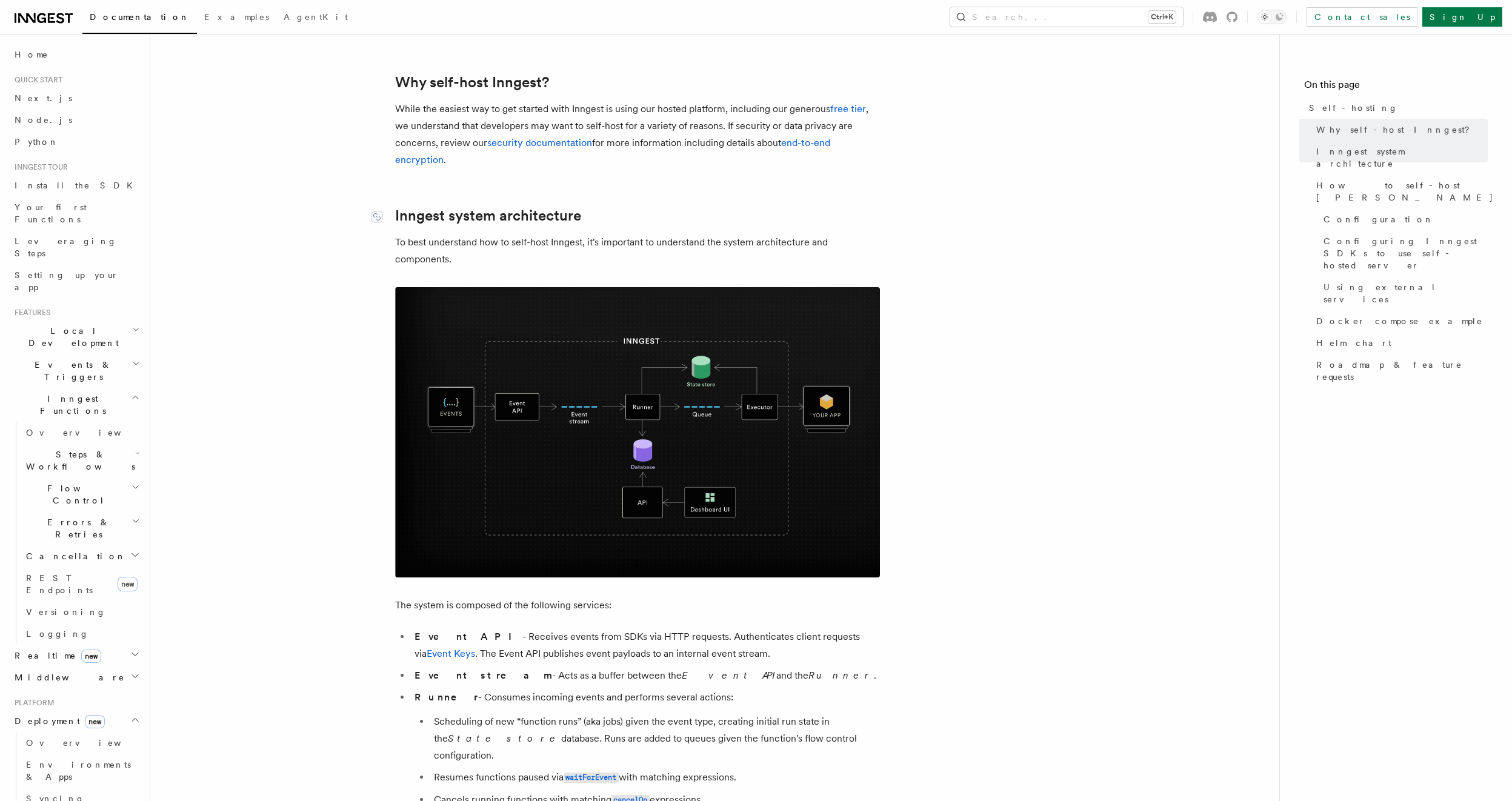
scroll to position [146, 0]
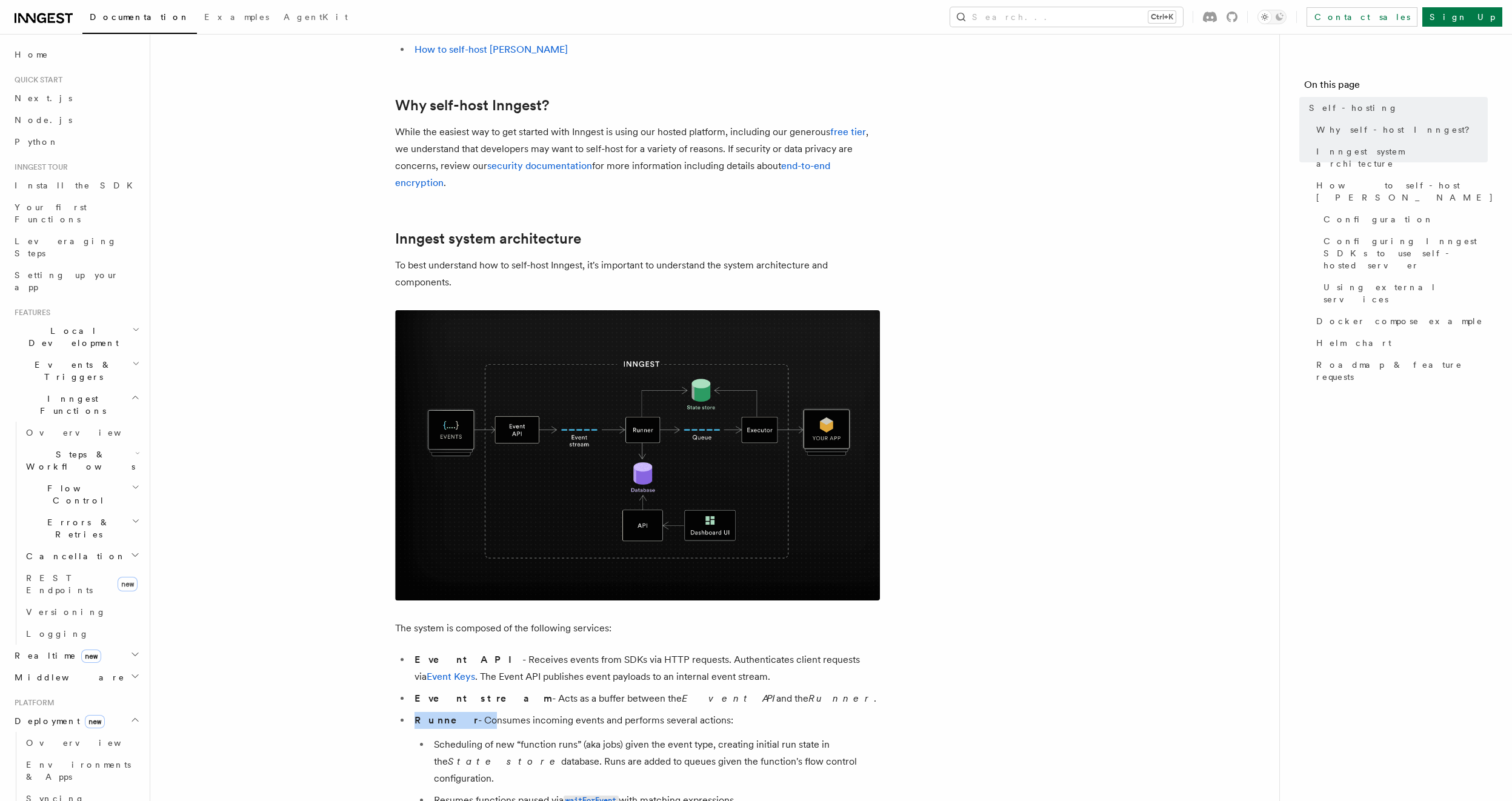
drag, startPoint x: 461, startPoint y: 719, endPoint x: 808, endPoint y: 713, distance: 347.1
click at [779, 726] on li "Runner - Consumes incoming events and performs several actions: Scheduling of n…" at bounding box center [645, 783] width 469 height 142
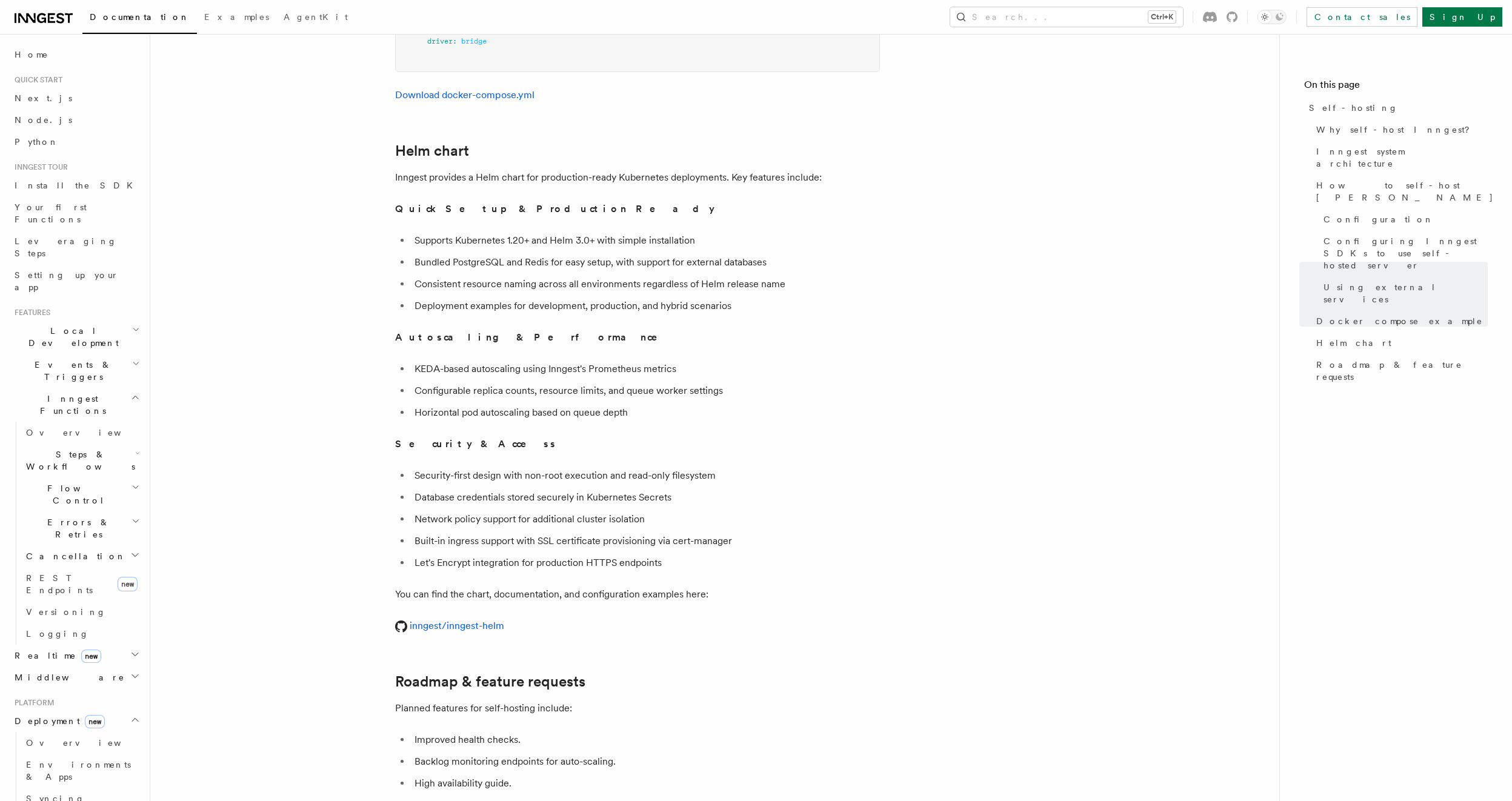
scroll to position [4411, 0]
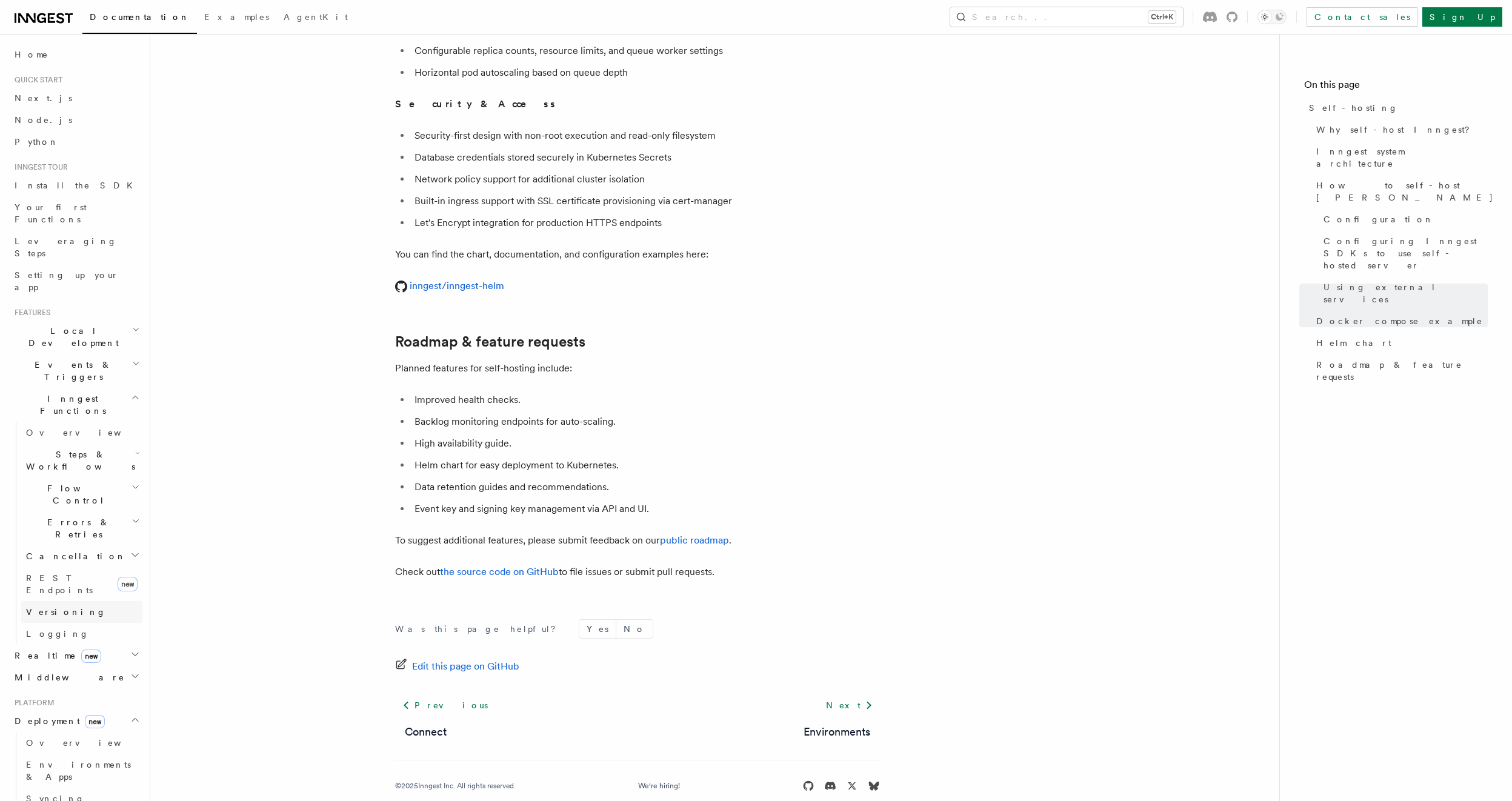
click at [62, 607] on span "Versioning" at bounding box center [66, 612] width 80 height 10
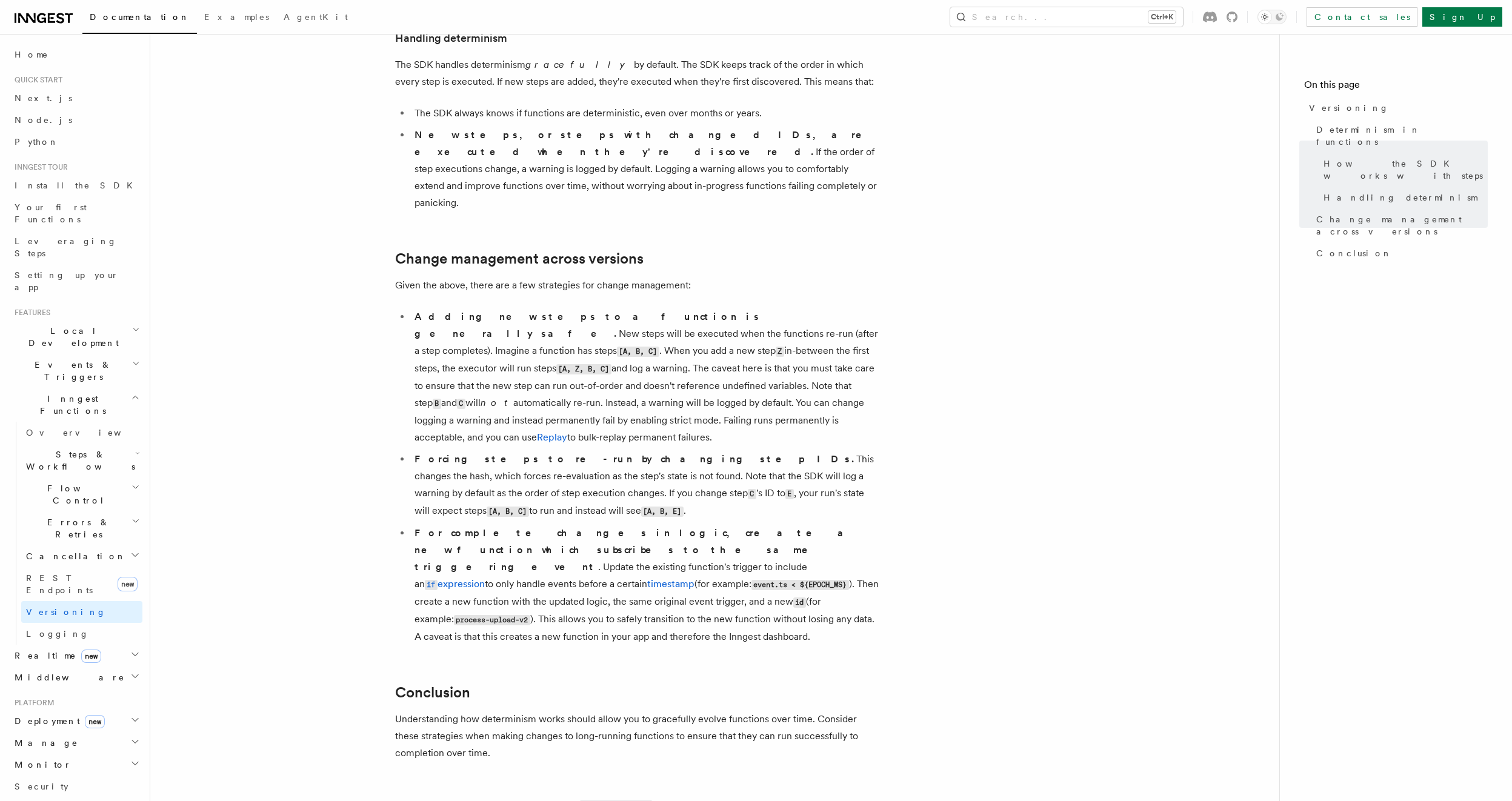
scroll to position [710, 0]
